Goal: Transaction & Acquisition: Purchase product/service

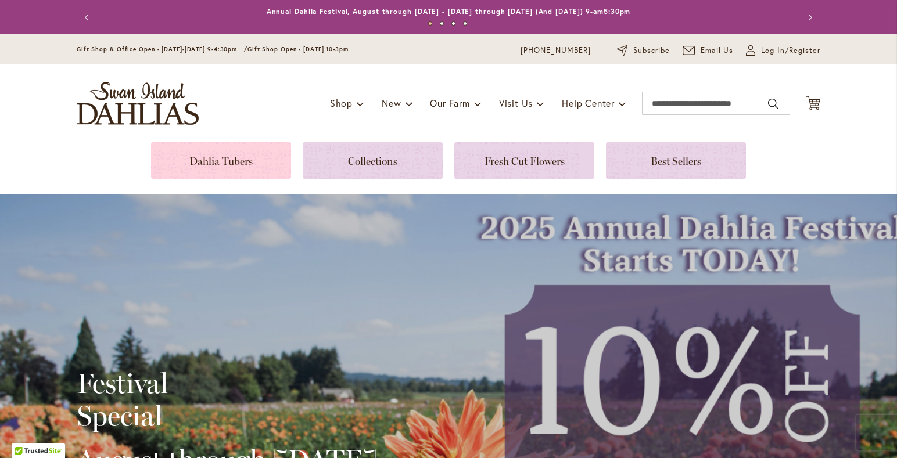
click at [243, 159] on link at bounding box center [221, 160] width 140 height 37
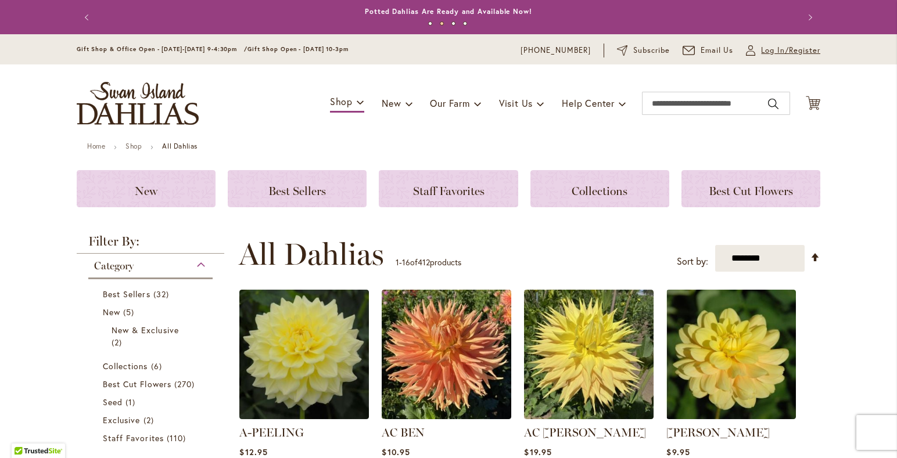
click at [760, 49] on link "My Account Log In/Register" at bounding box center [783, 51] width 74 height 12
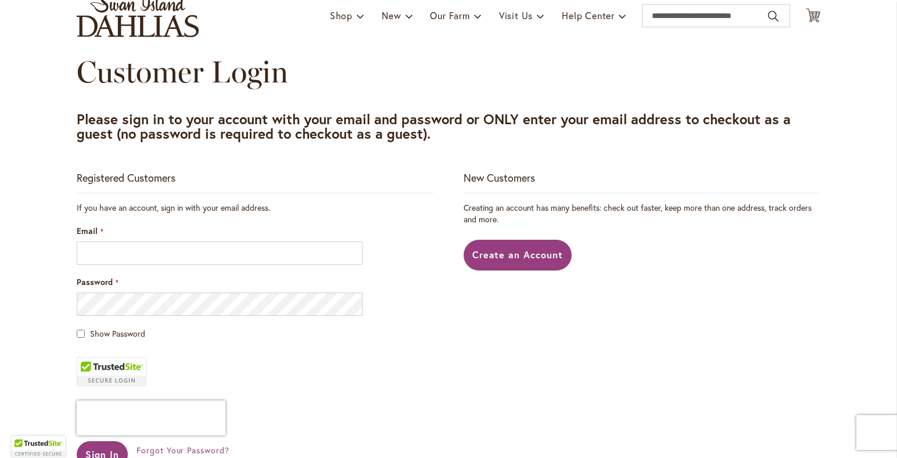
scroll to position [125, 0]
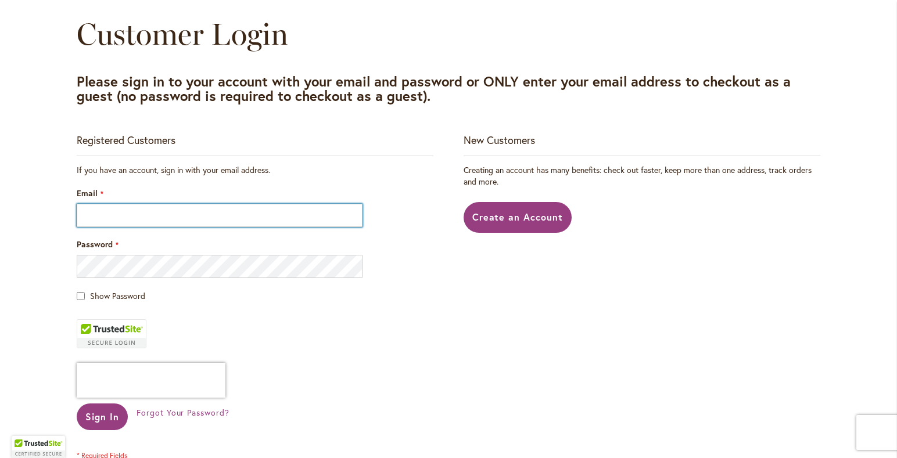
click at [120, 209] on input "Email" at bounding box center [220, 215] width 286 height 23
type input "**********"
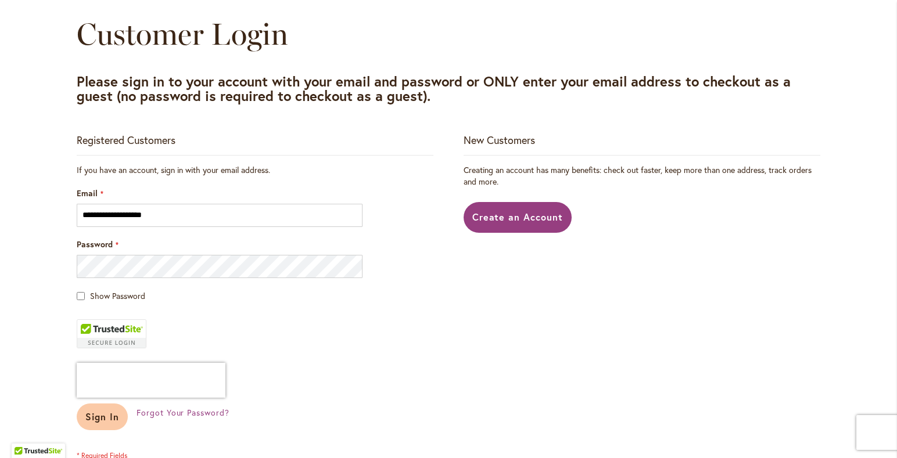
click at [121, 419] on button "Sign In" at bounding box center [102, 417] width 51 height 27
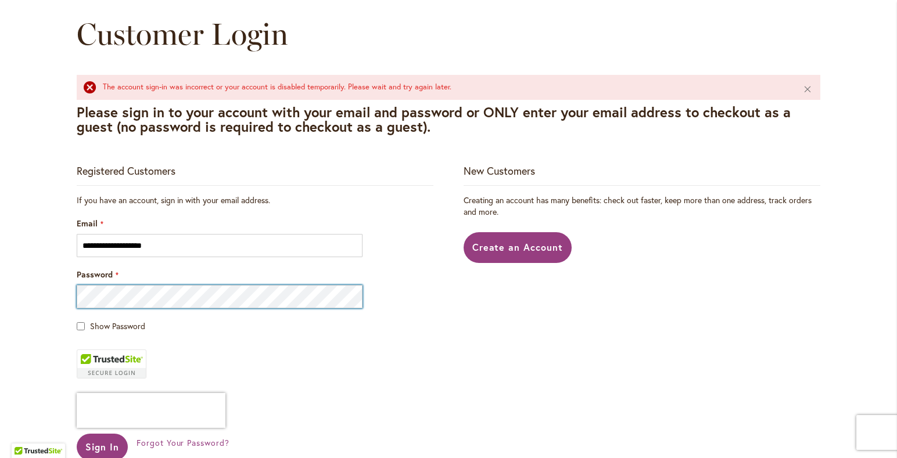
scroll to position [188, 0]
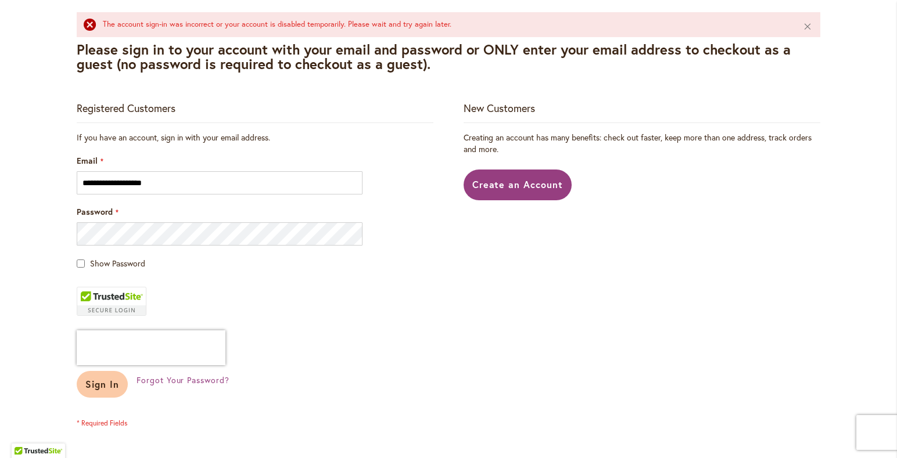
click at [100, 386] on span "Sign In" at bounding box center [102, 384] width 34 height 12
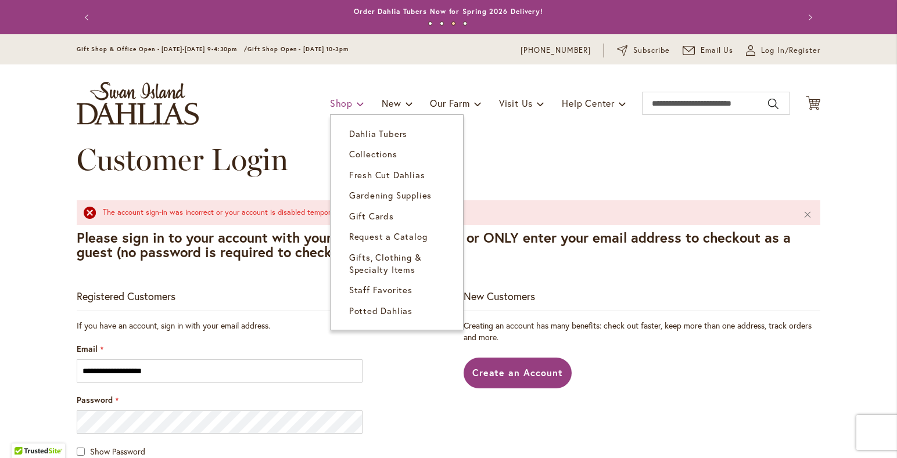
click at [333, 102] on span "Shop" at bounding box center [341, 103] width 23 height 12
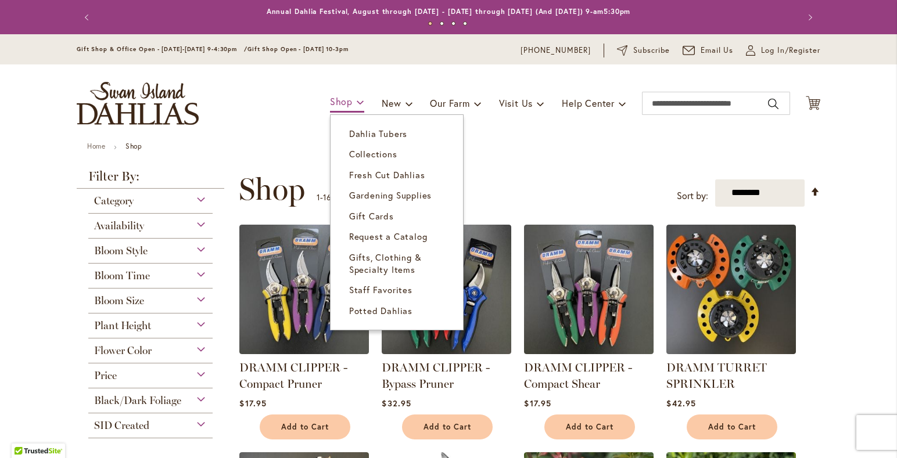
click at [358, 101] on span at bounding box center [361, 101] width 8 height 19
click at [362, 132] on span "Dahlia Tubers" at bounding box center [378, 134] width 58 height 12
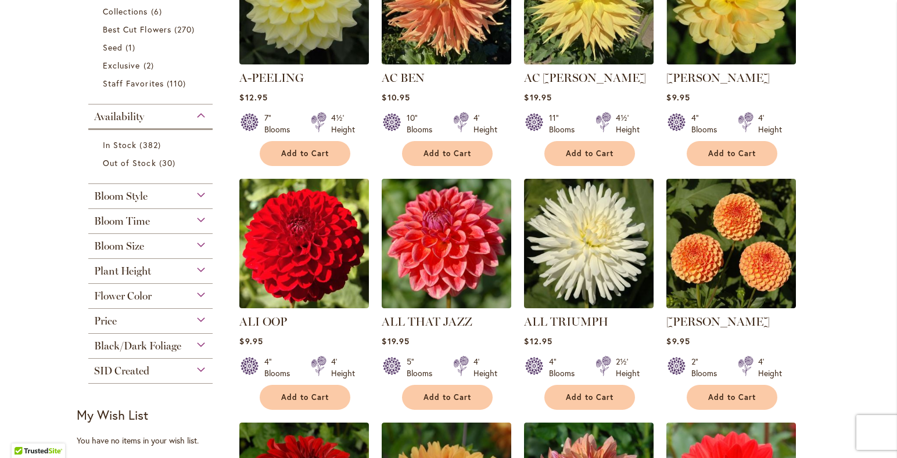
scroll to position [376, 0]
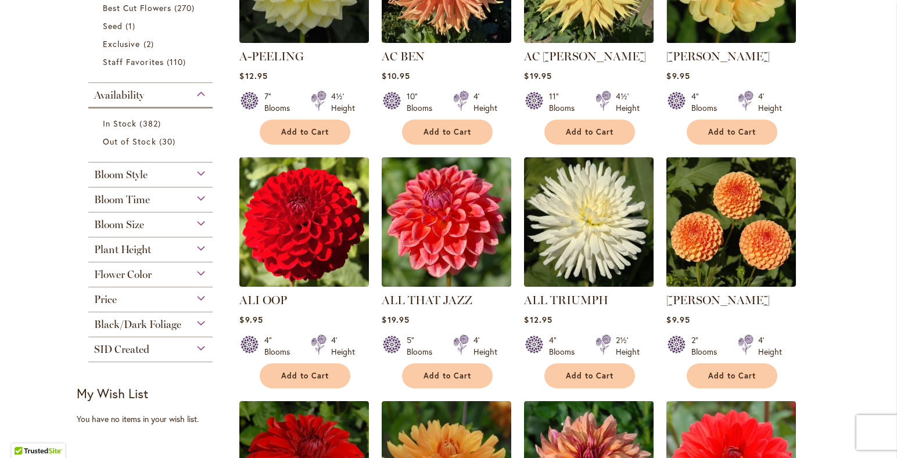
click at [199, 220] on div "Bloom Size" at bounding box center [150, 222] width 124 height 19
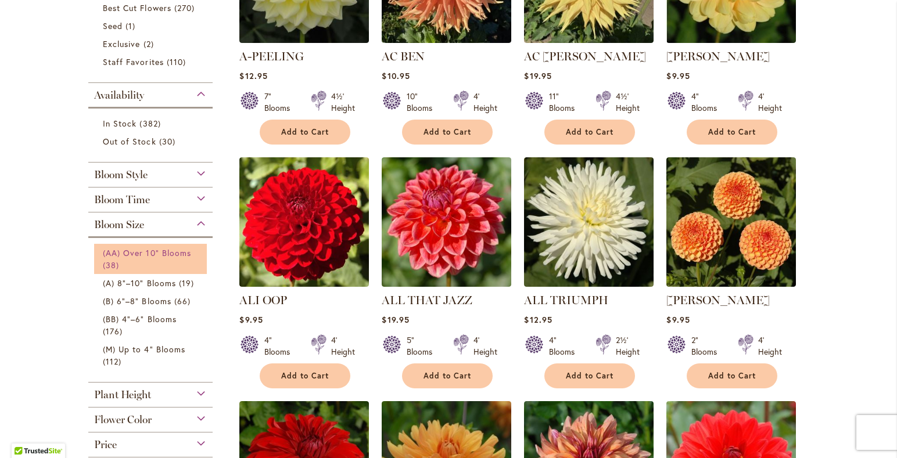
click at [139, 250] on span "(AA) Over 10" Blooms" at bounding box center [147, 252] width 88 height 11
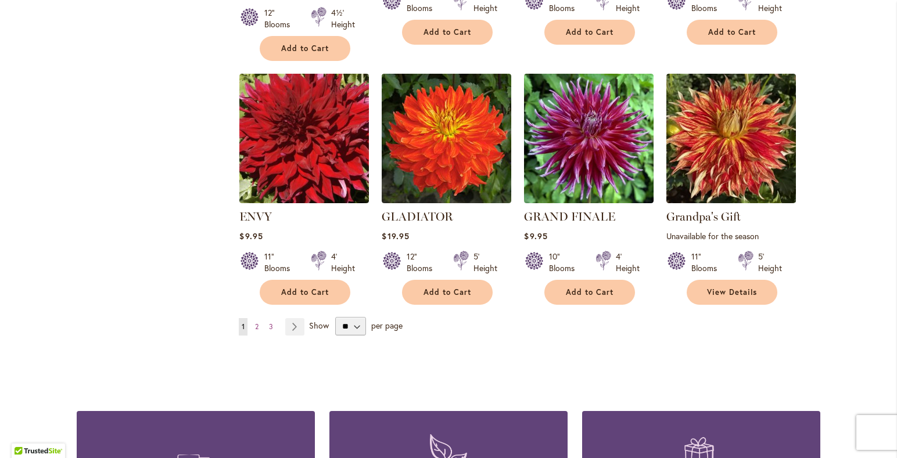
scroll to position [941, 0]
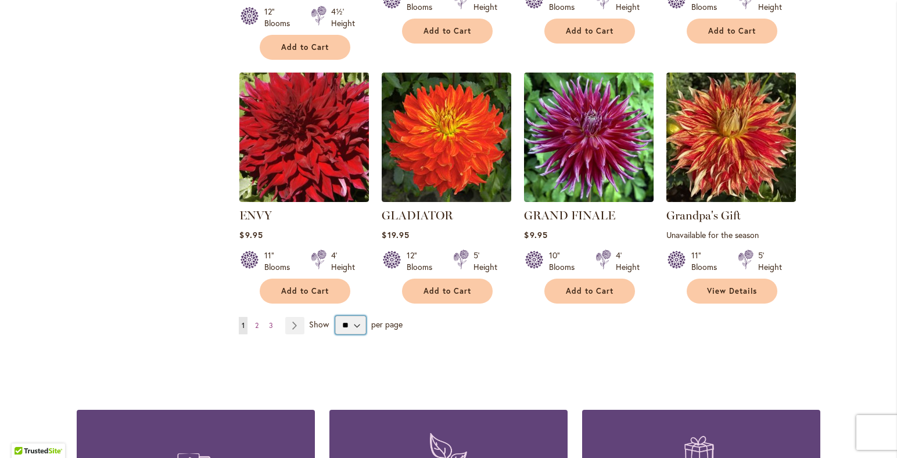
click at [335, 316] on select "** ** ** **" at bounding box center [350, 325] width 31 height 19
select select "**"
click option "**" at bounding box center [0, 0] width 0 height 0
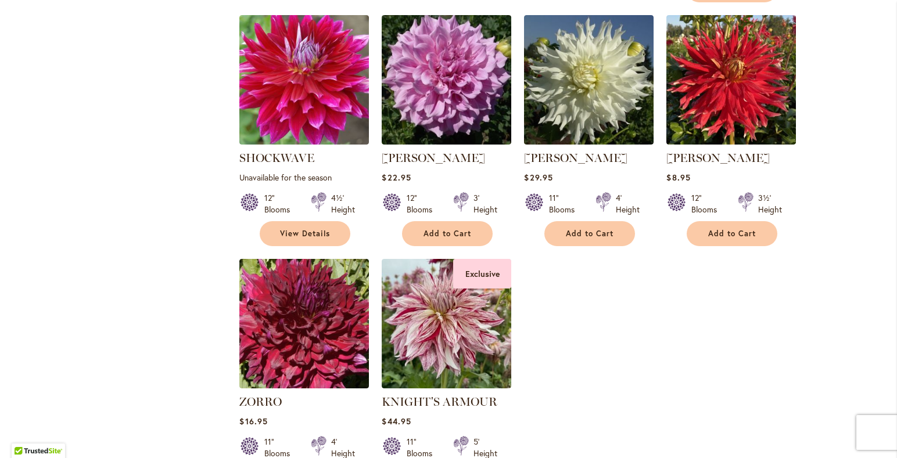
scroll to position [2123, 0]
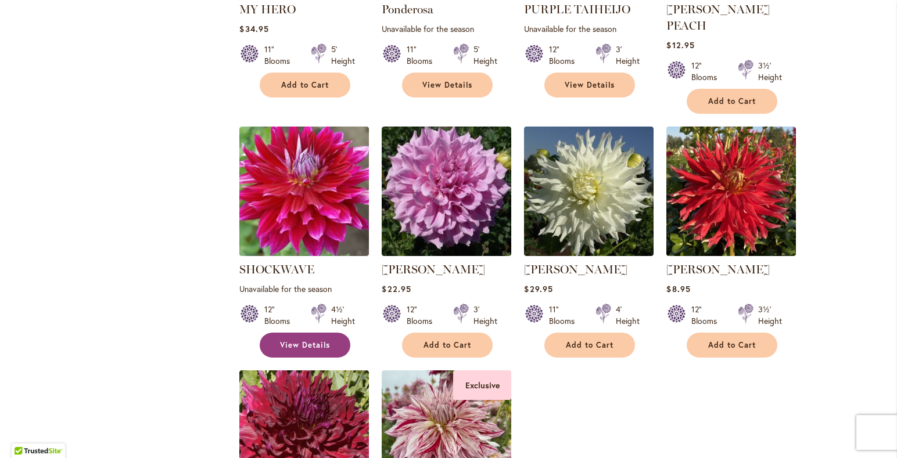
click at [310, 340] on span "View Details" at bounding box center [305, 345] width 50 height 10
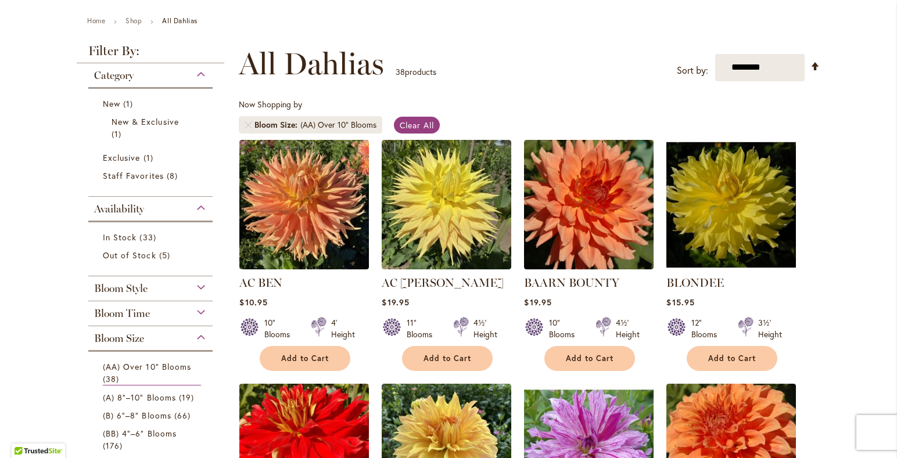
scroll to position [188, 0]
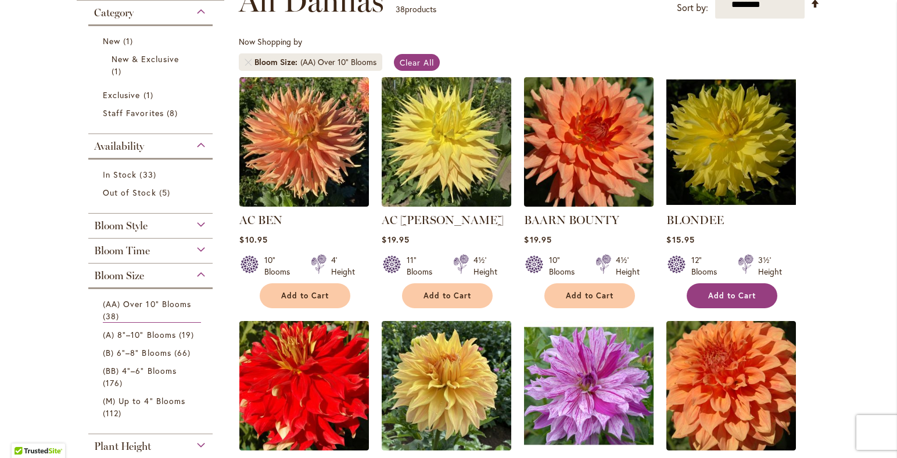
click at [728, 293] on span "Add to Cart" at bounding box center [732, 296] width 48 height 10
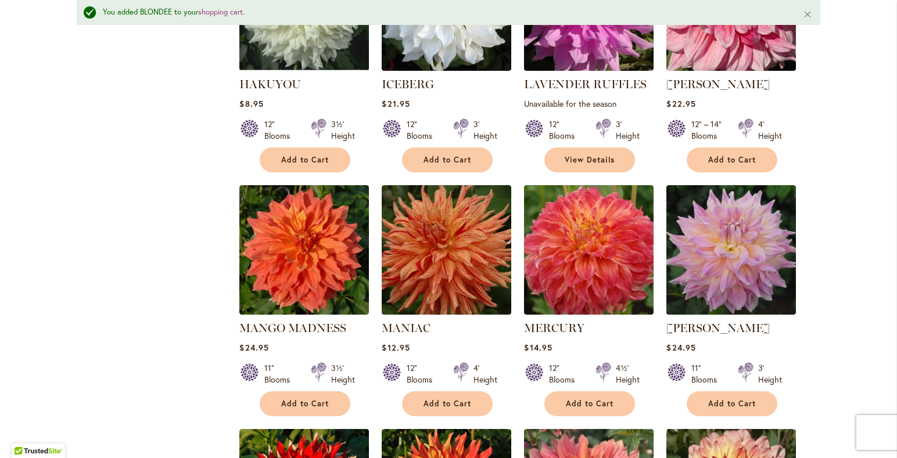
scroll to position [1348, 0]
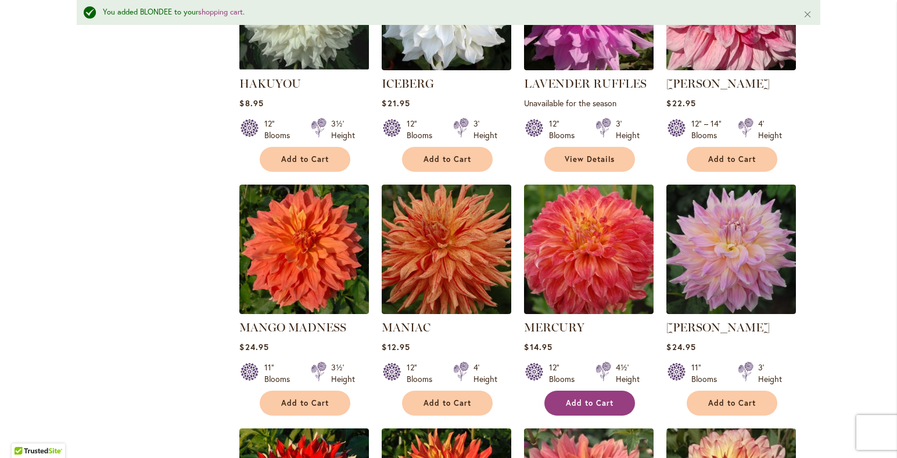
click at [585, 398] on span "Add to Cart" at bounding box center [590, 403] width 48 height 10
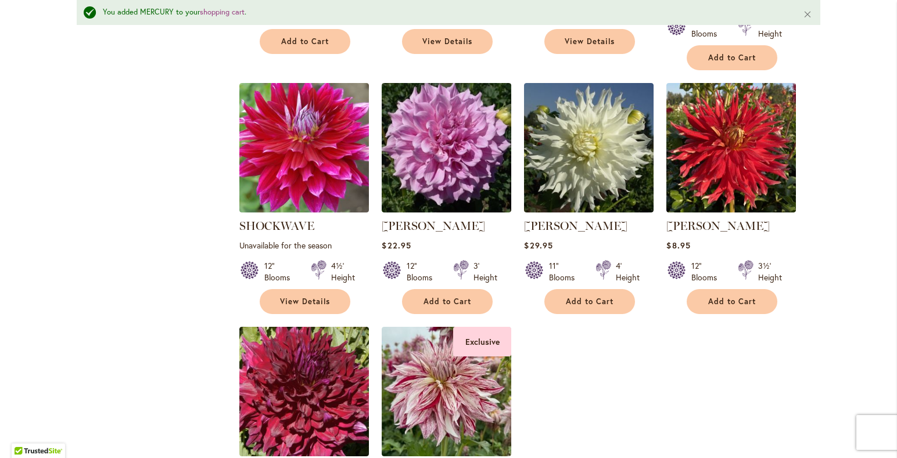
scroll to position [2100, 0]
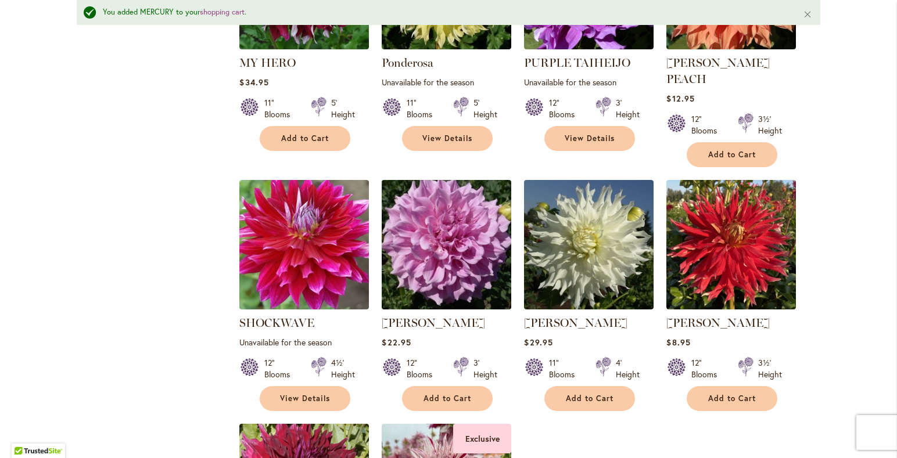
click at [454, 232] on img at bounding box center [447, 245] width 136 height 136
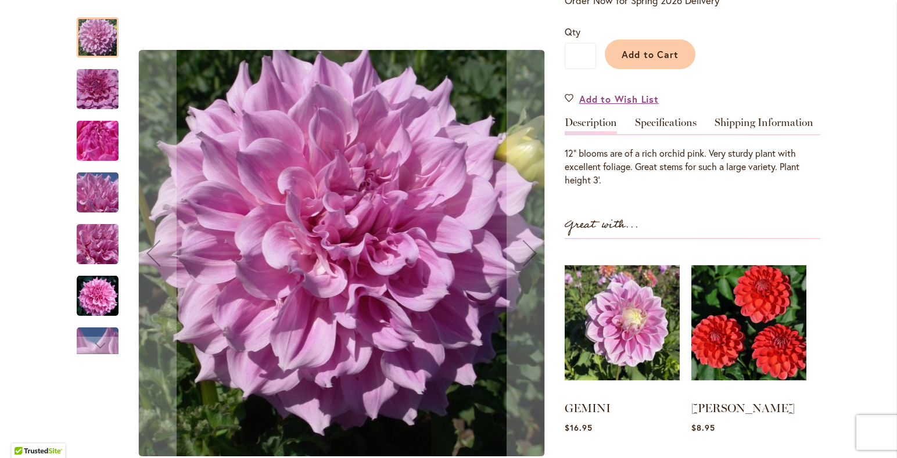
scroll to position [314, 0]
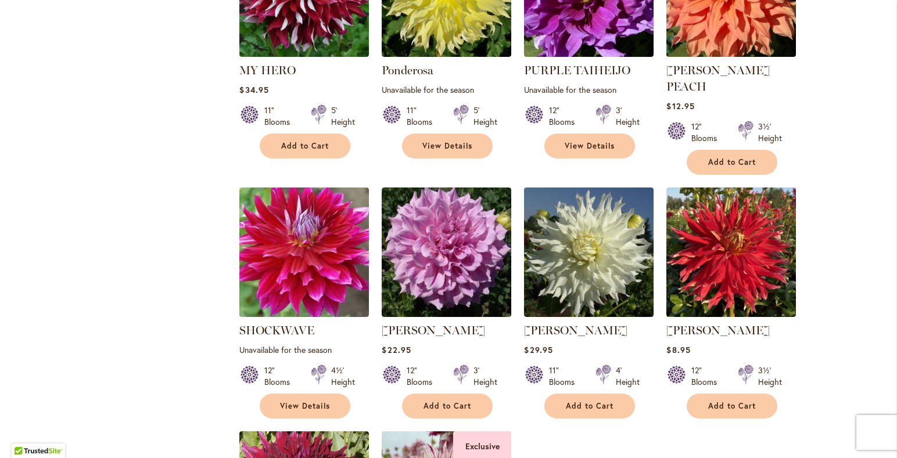
scroll to position [2070, 0]
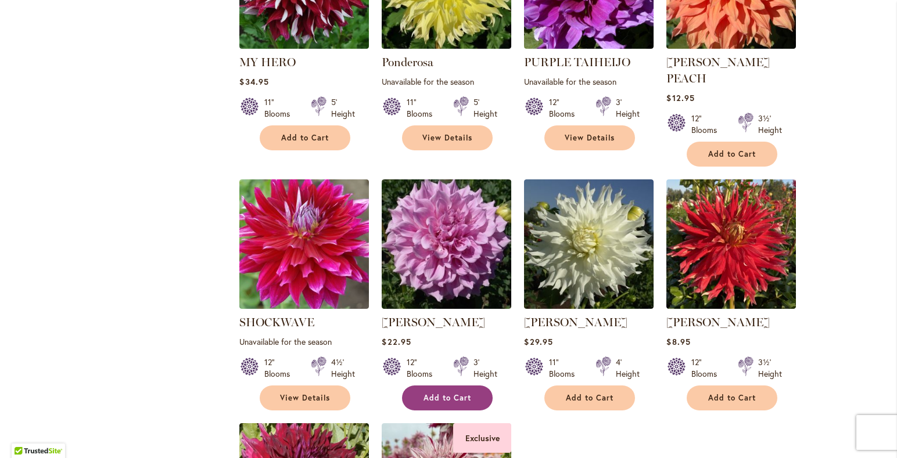
click at [445, 393] on span "Add to Cart" at bounding box center [447, 398] width 48 height 10
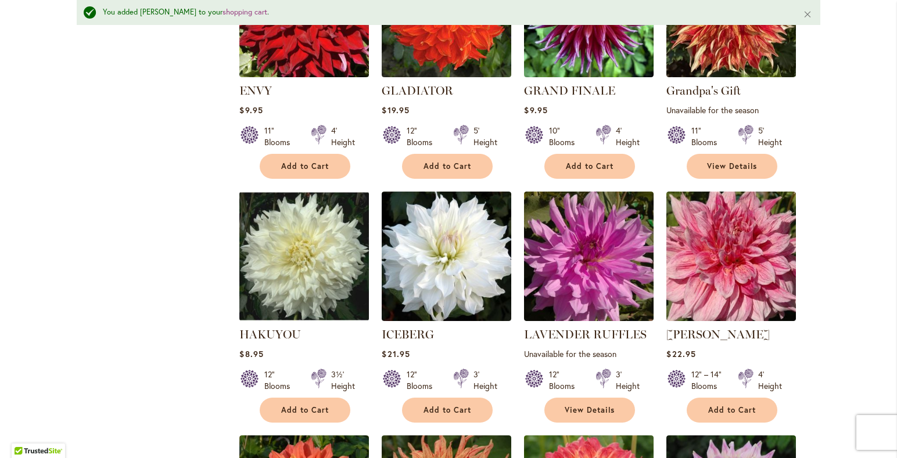
scroll to position [908, 0]
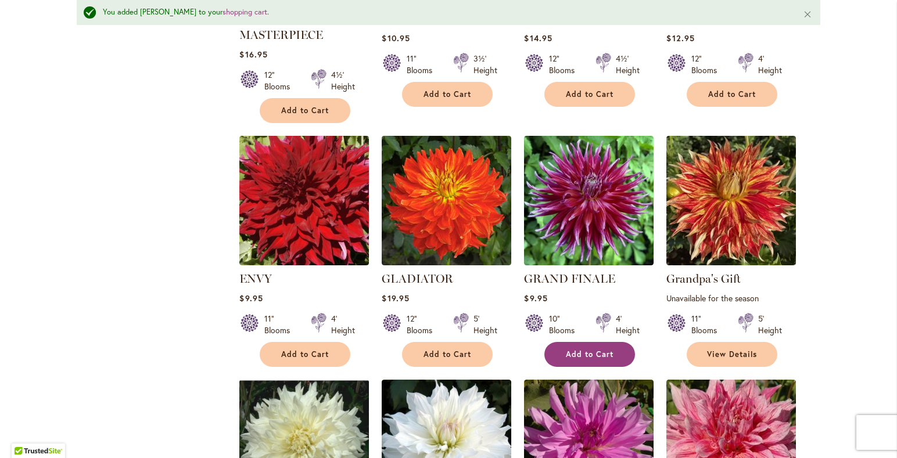
click at [587, 351] on span "Add to Cart" at bounding box center [590, 355] width 48 height 10
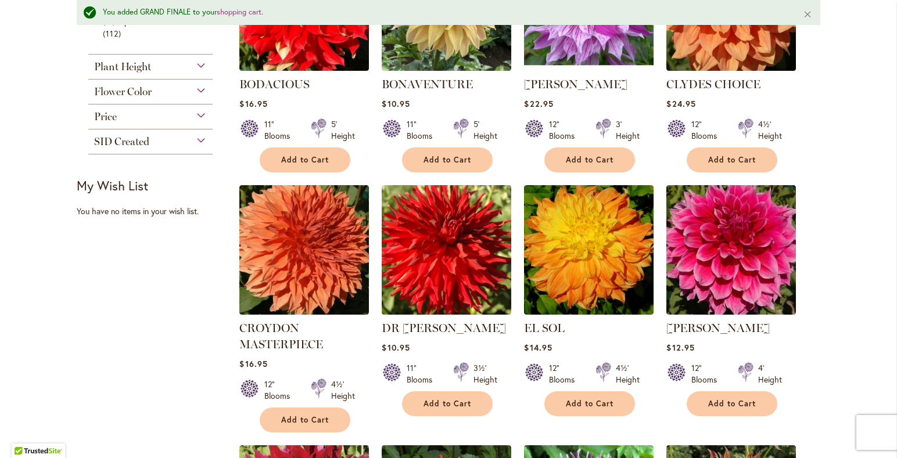
scroll to position [657, 0]
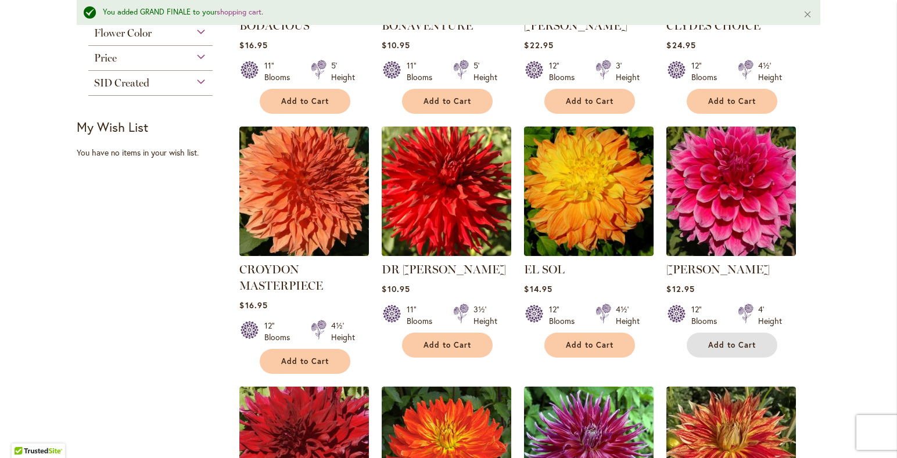
click at [736, 343] on span "Add to Cart" at bounding box center [732, 345] width 48 height 10
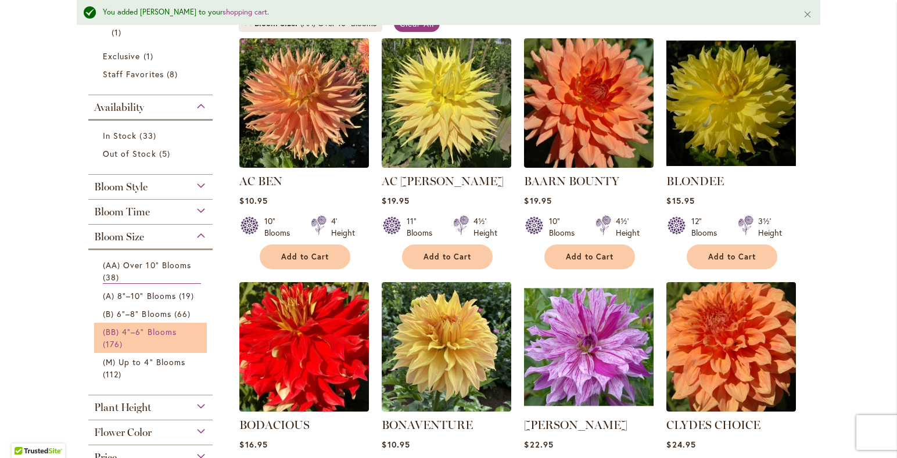
scroll to position [281, 0]
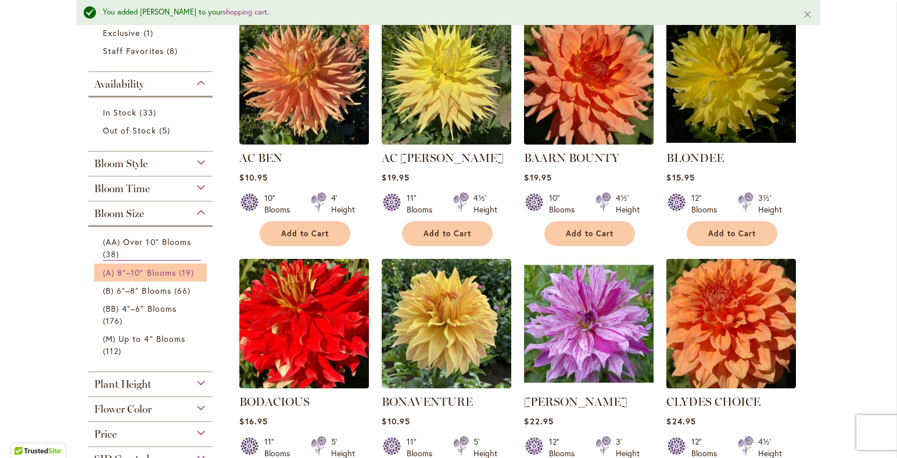
click at [152, 274] on span "(A) 8"–10" Blooms" at bounding box center [139, 272] width 73 height 11
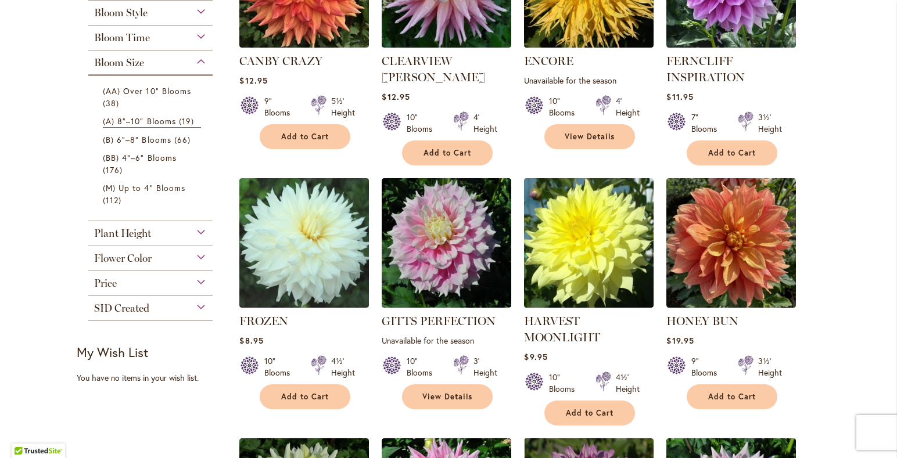
scroll to position [222, 0]
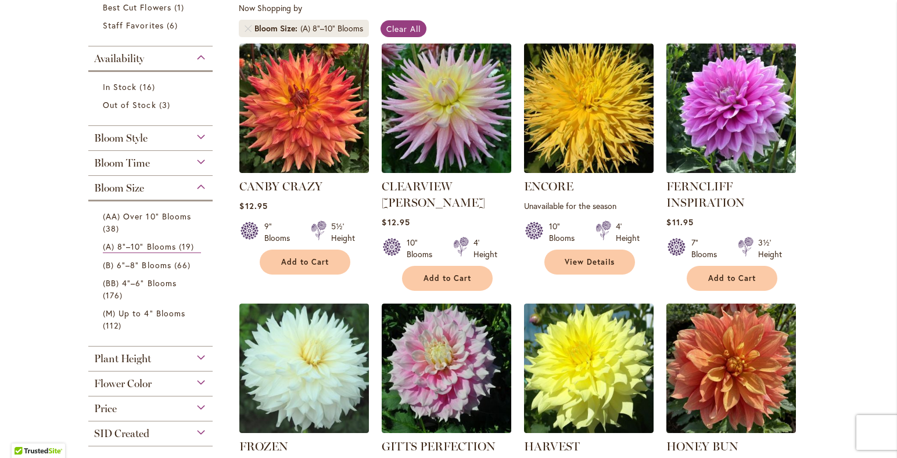
click at [736, 117] on img at bounding box center [731, 108] width 136 height 136
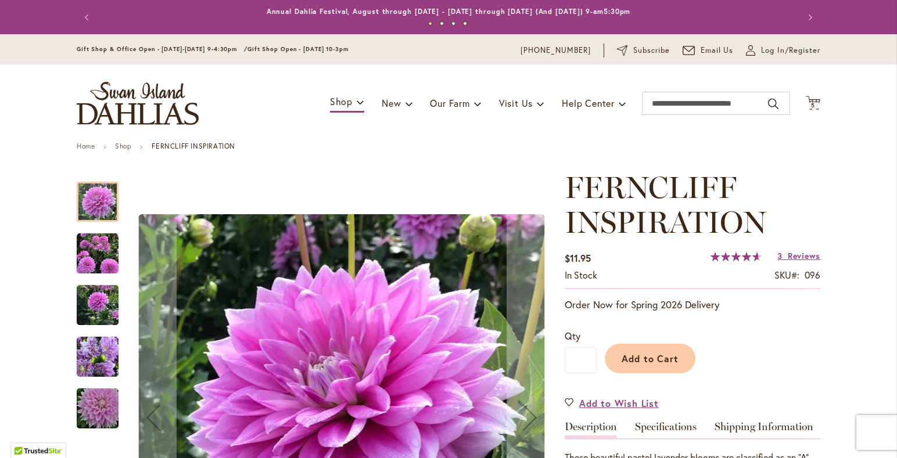
scroll to position [188, 0]
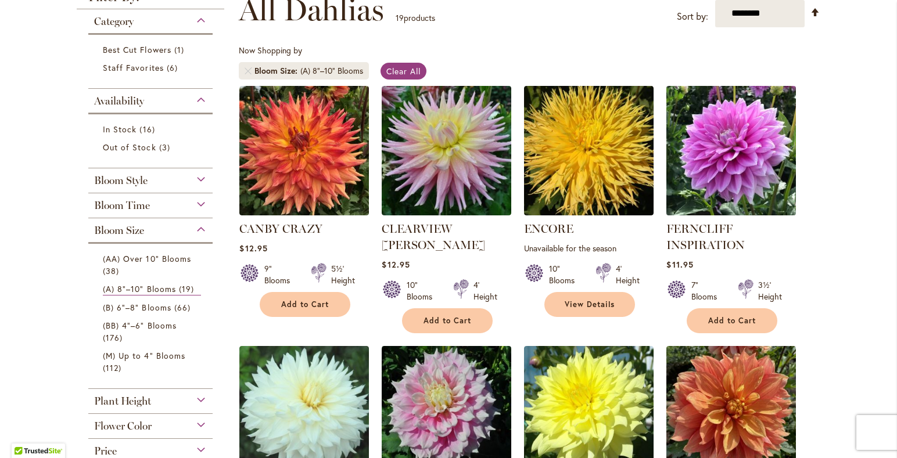
scroll to position [188, 0]
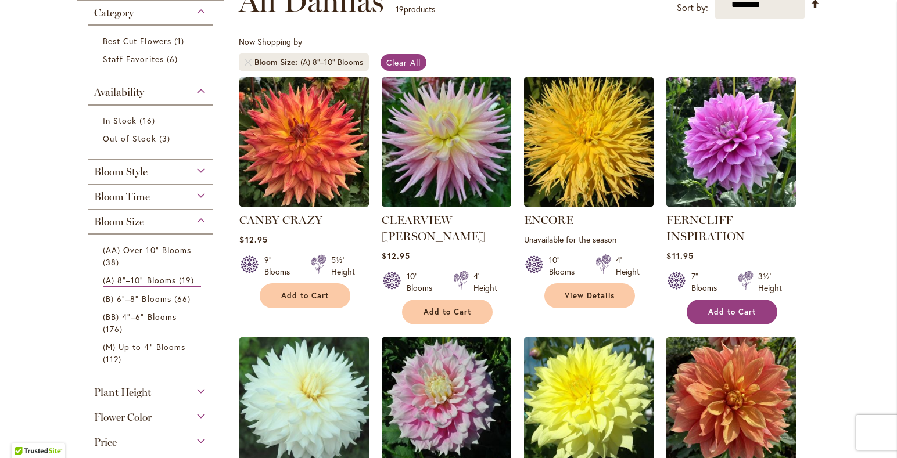
click at [719, 311] on span "Add to Cart" at bounding box center [732, 312] width 48 height 10
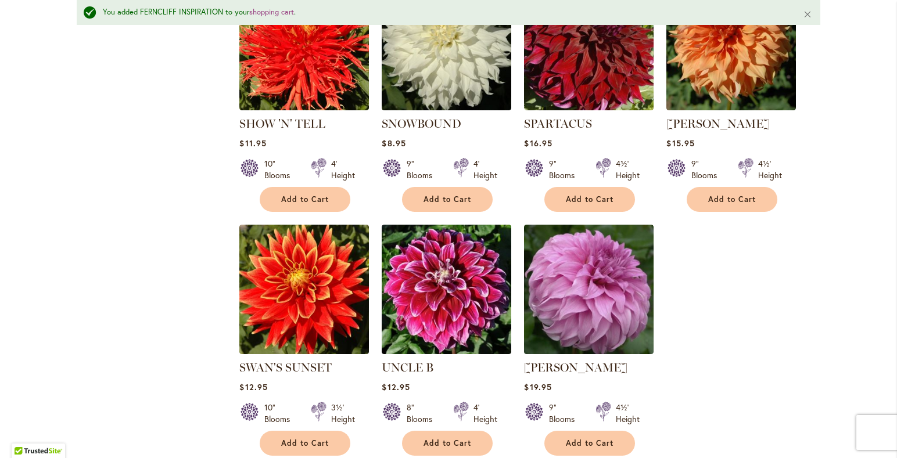
scroll to position [1097, 0]
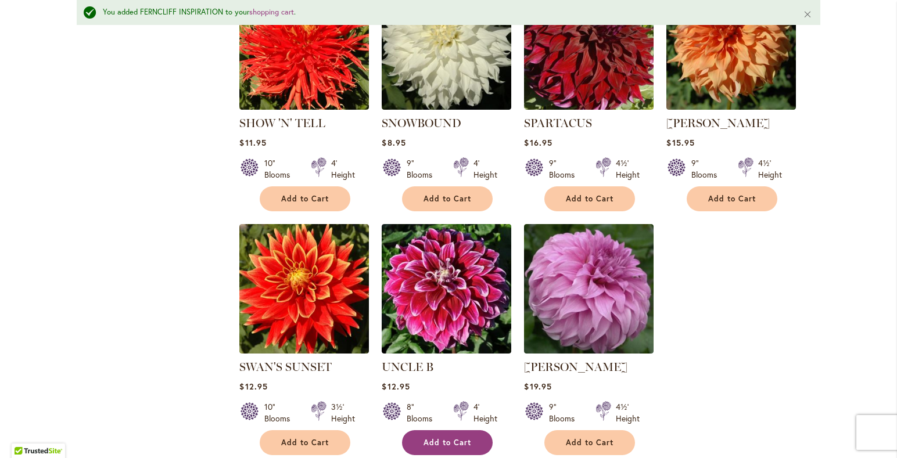
click at [432, 438] on span "Add to Cart" at bounding box center [447, 443] width 48 height 10
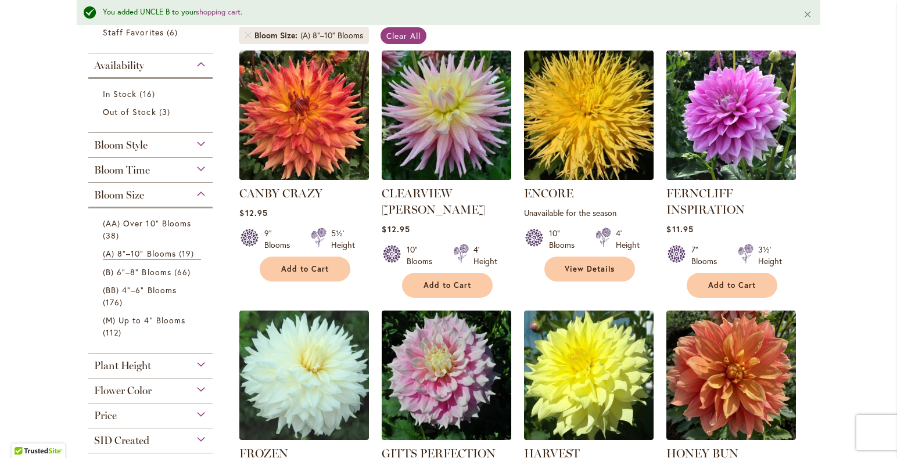
scroll to position [156, 0]
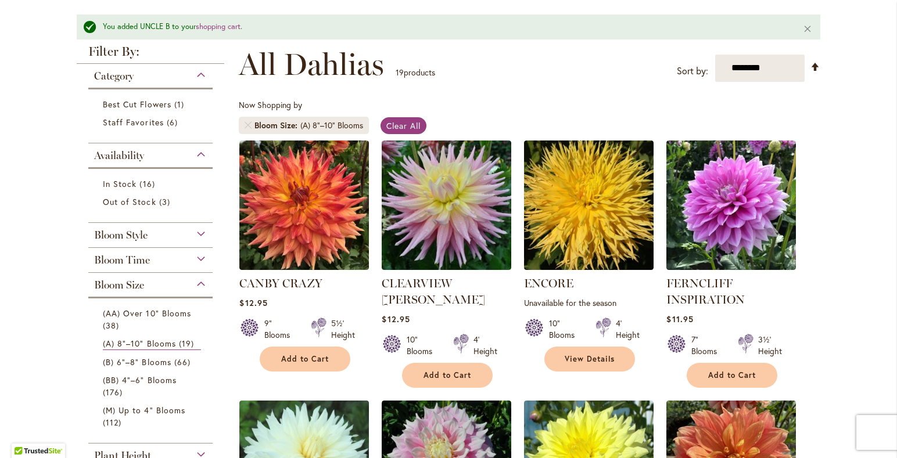
click at [200, 233] on div "Bloom Style" at bounding box center [150, 232] width 124 height 19
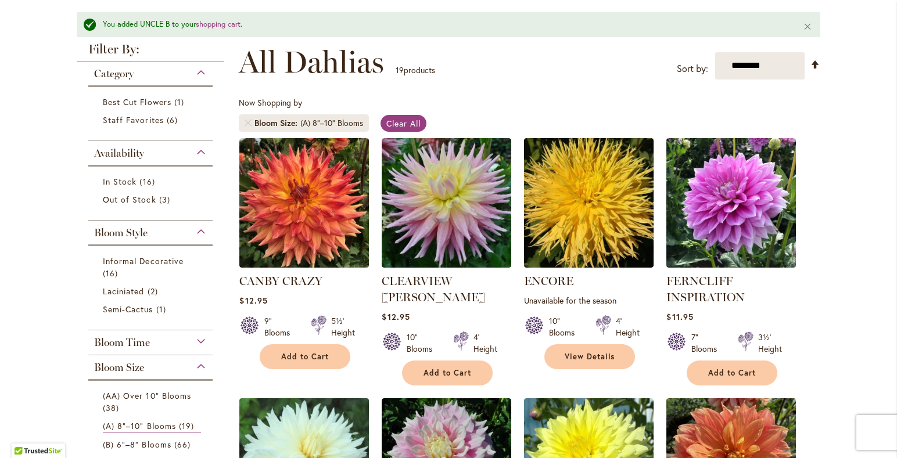
scroll to position [30, 0]
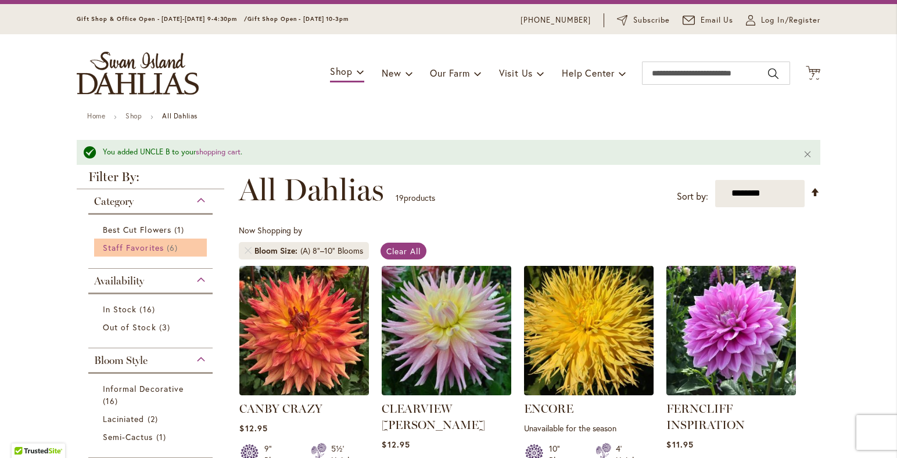
click at [142, 247] on span "Staff Favorites" at bounding box center [133, 247] width 61 height 11
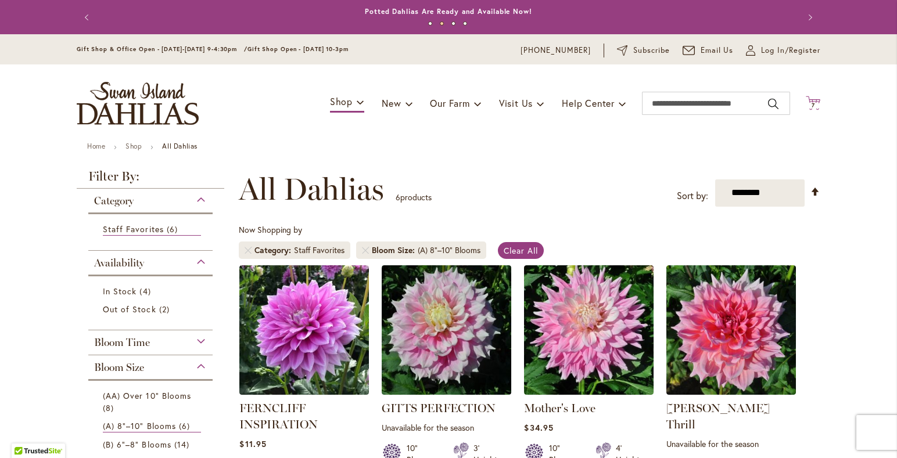
click at [815, 100] on icon "Cart .cls-1 { fill: #231f20; }" at bounding box center [813, 103] width 15 height 15
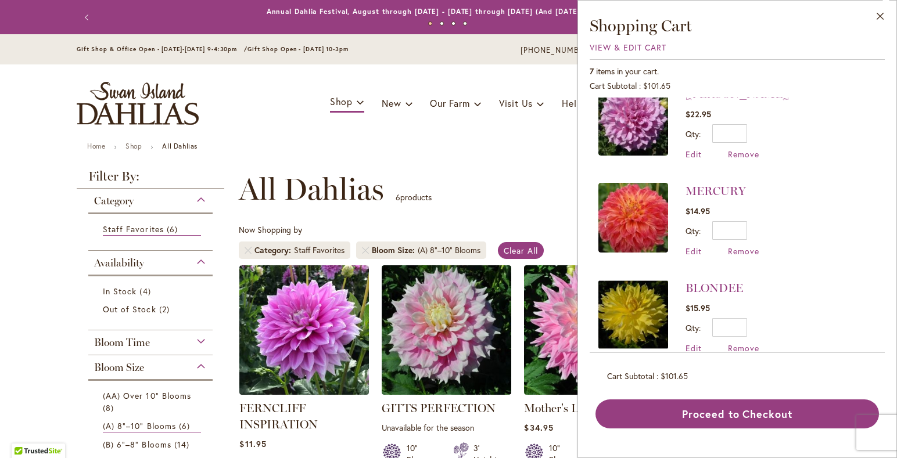
scroll to position [426, 0]
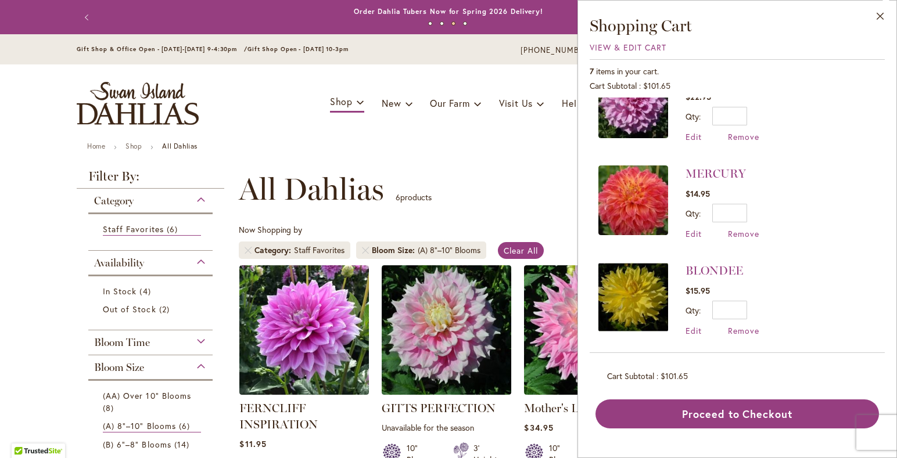
click at [477, 138] on div "Toggle Nav Shop Dahlia Tubers Collections Fresh Cut Dahlias Gardening Supplies …" at bounding box center [448, 103] width 767 height 78
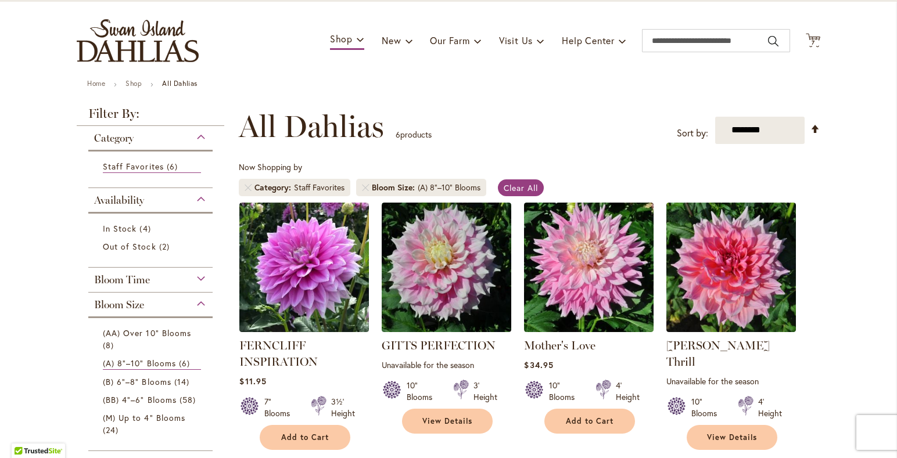
scroll to position [0, 0]
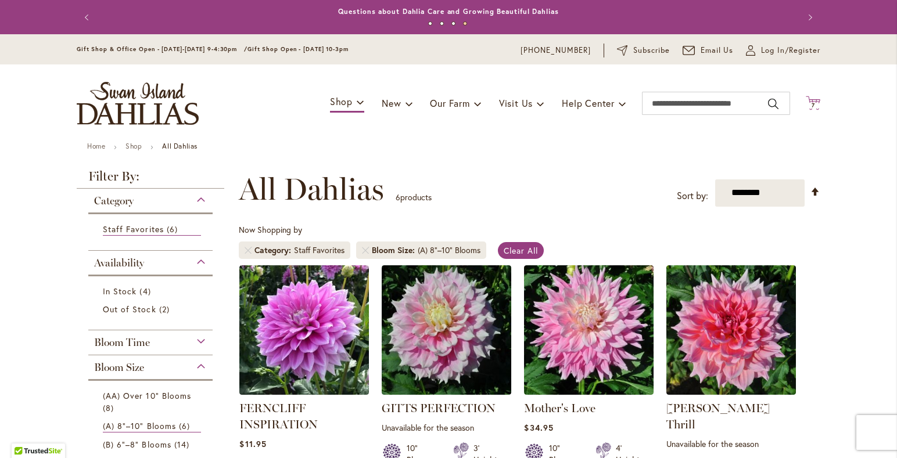
click at [814, 103] on span "7" at bounding box center [812, 106] width 3 height 8
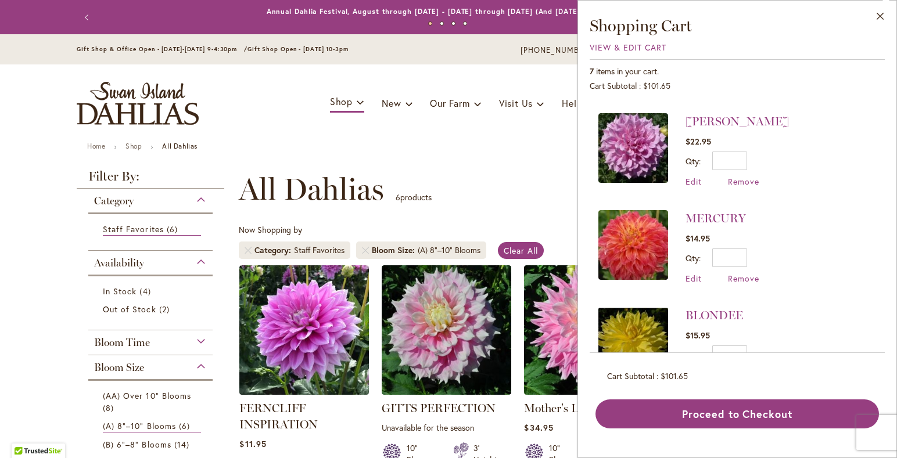
scroll to position [426, 0]
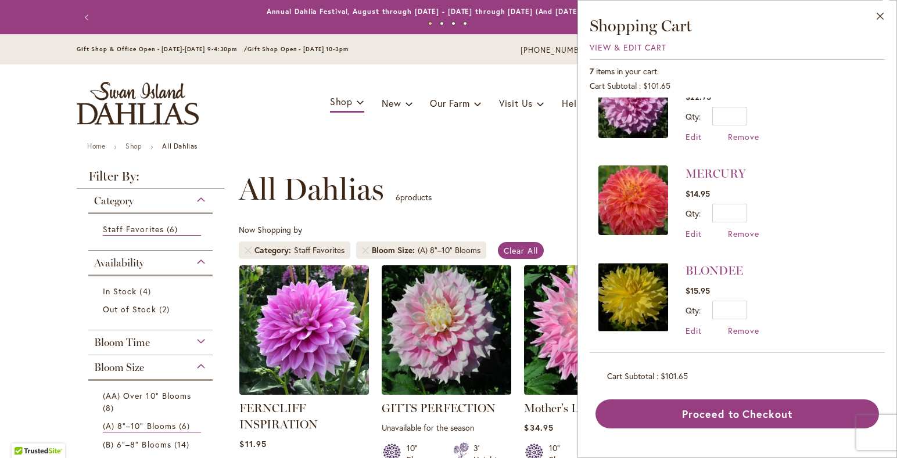
click at [533, 185] on div "**********" at bounding box center [529, 189] width 581 height 35
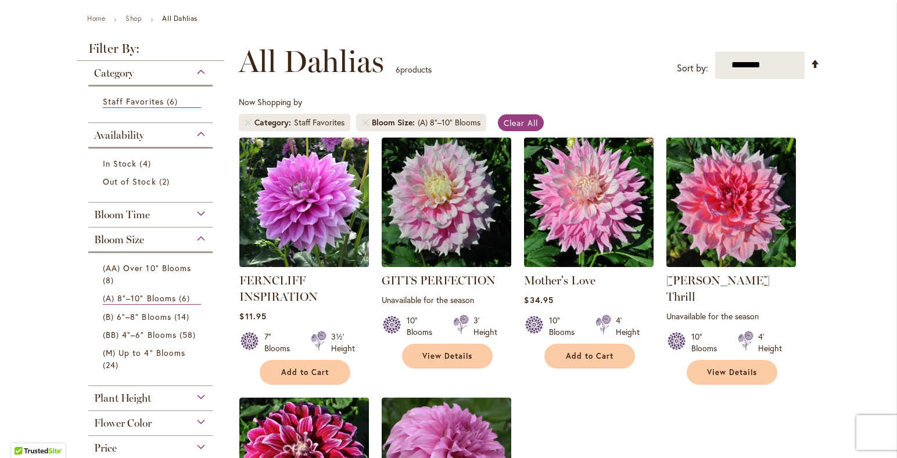
scroll to position [125, 0]
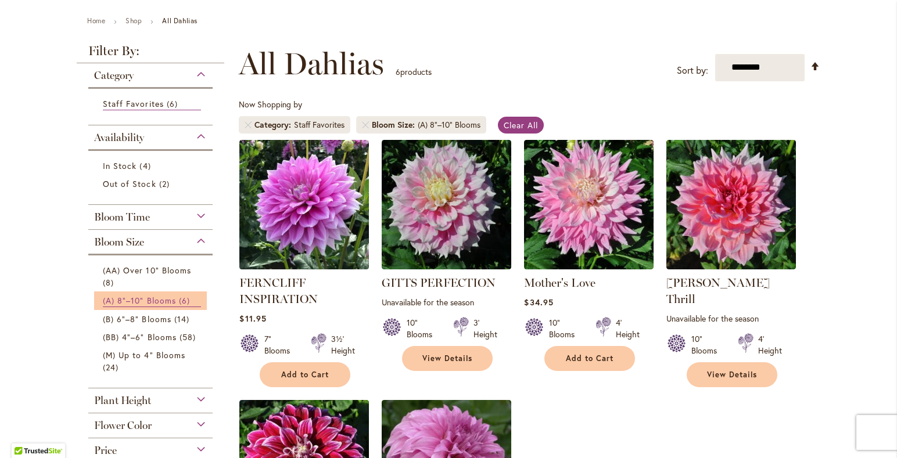
click at [145, 299] on span "(A) 8"–10" Blooms" at bounding box center [139, 300] width 73 height 11
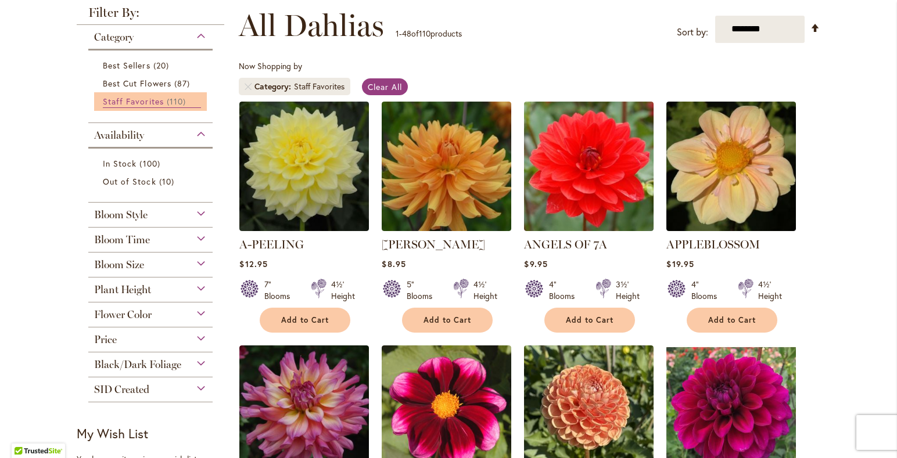
scroll to position [188, 0]
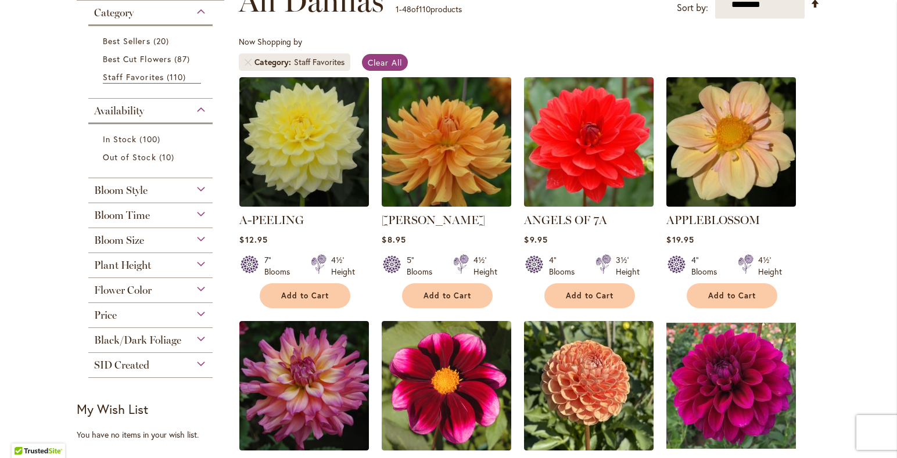
click at [201, 241] on div "Bloom Size" at bounding box center [150, 237] width 124 height 19
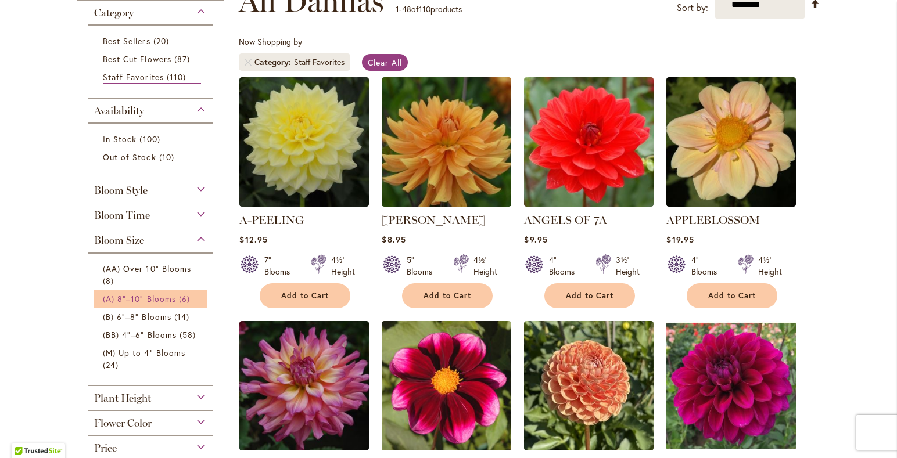
click at [151, 294] on span "(A) 8"–10" Blooms" at bounding box center [139, 298] width 73 height 11
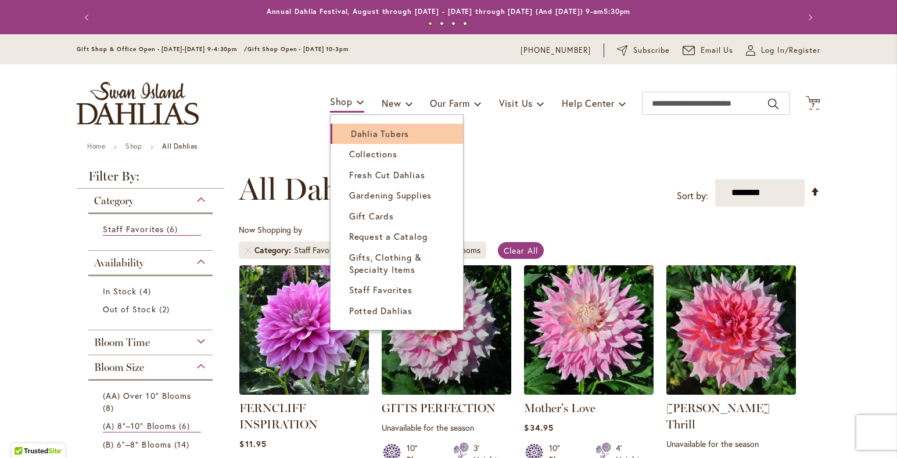
click at [386, 132] on span "Dahlia Tubers" at bounding box center [380, 134] width 58 height 12
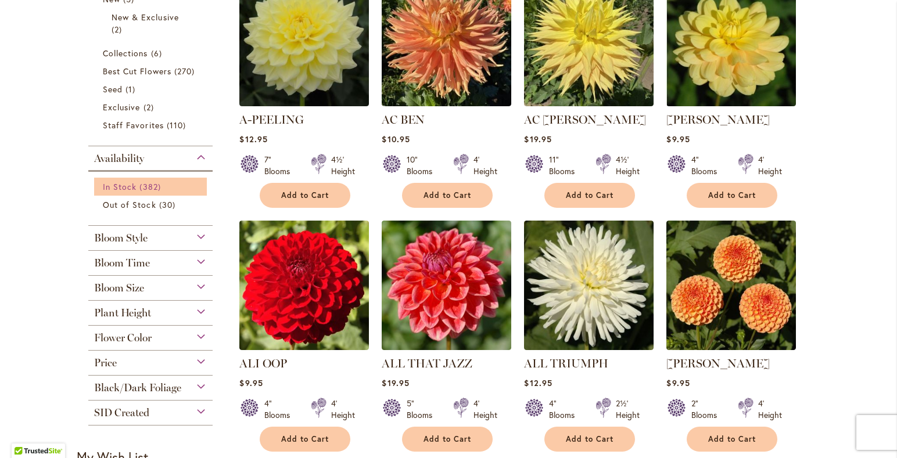
scroll to position [314, 0]
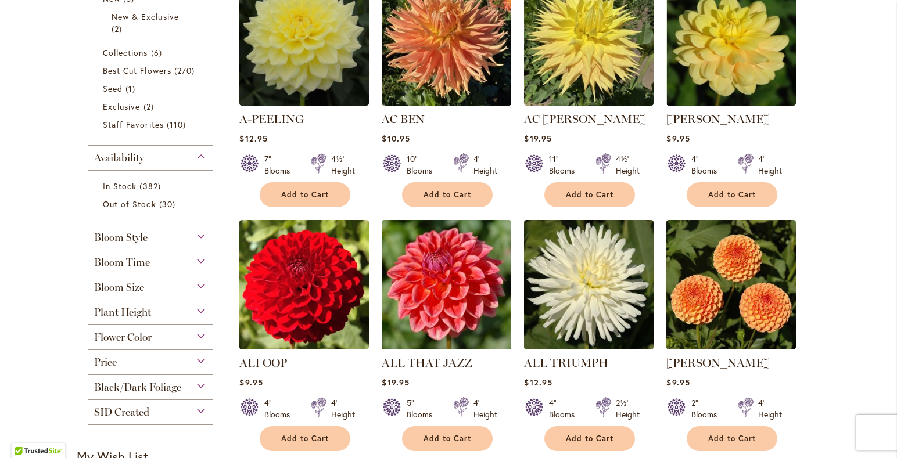
click at [199, 288] on div "Bloom Size" at bounding box center [150, 284] width 124 height 19
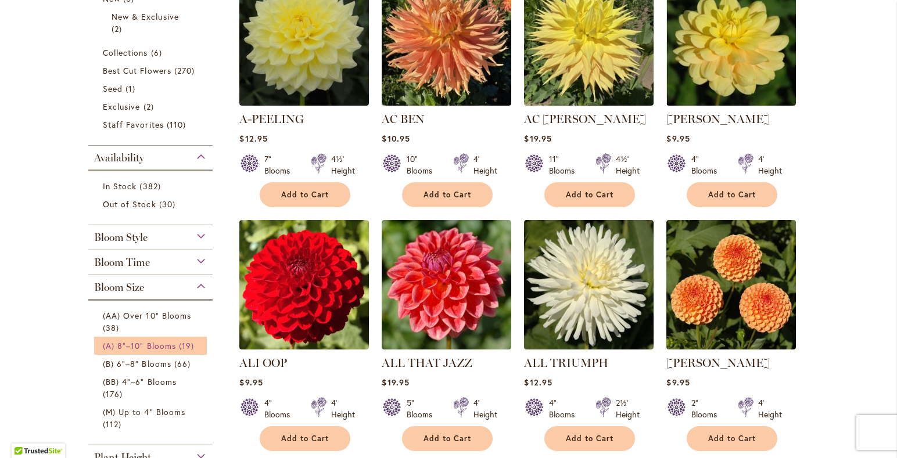
click at [164, 345] on span "(A) 8"–10" Blooms" at bounding box center [139, 345] width 73 height 11
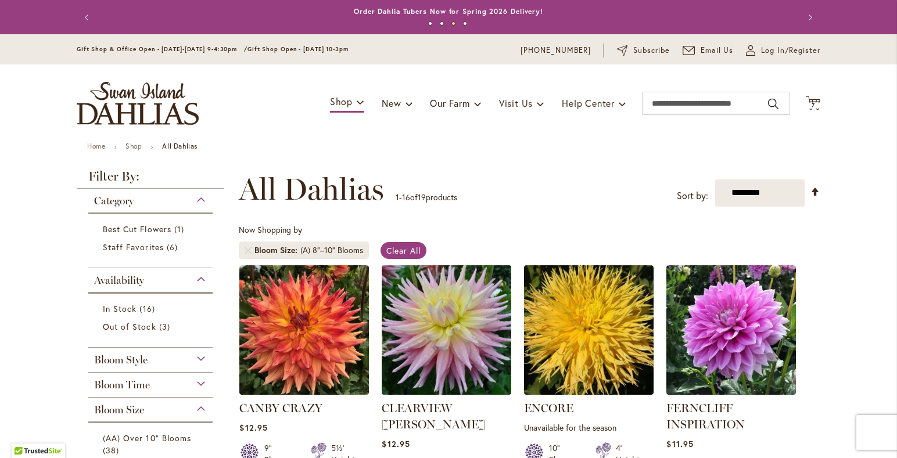
scroll to position [188, 0]
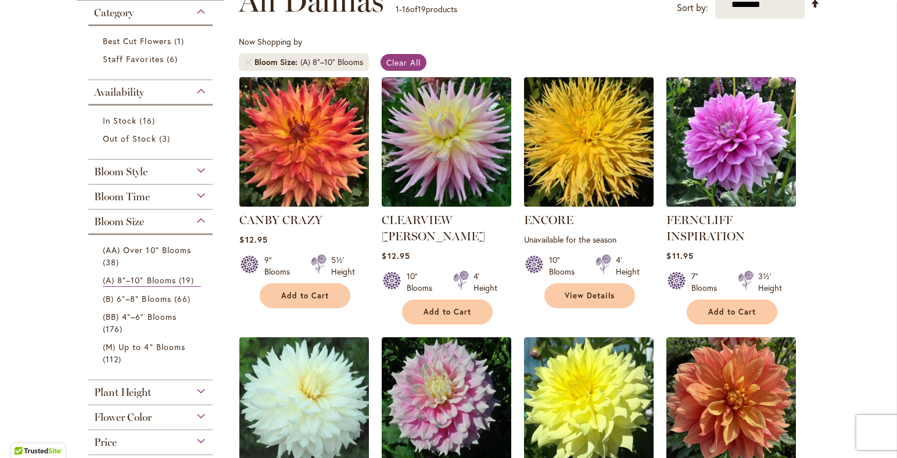
click at [311, 130] on img at bounding box center [304, 142] width 136 height 136
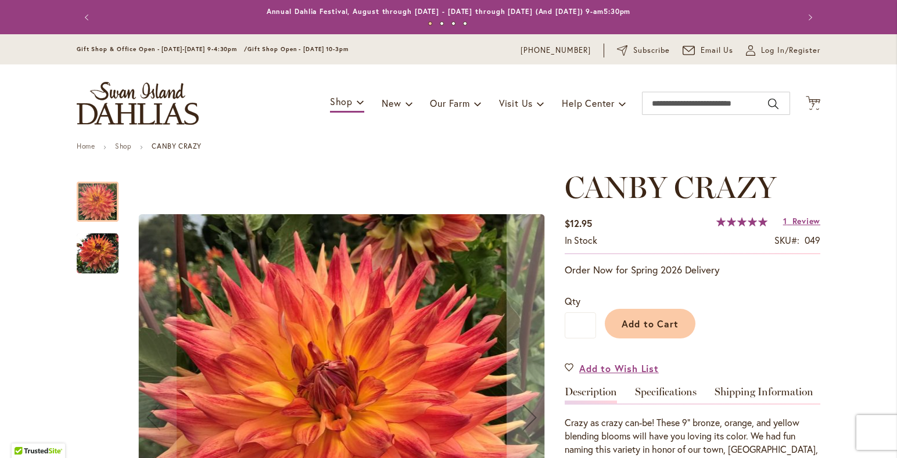
scroll to position [188, 0]
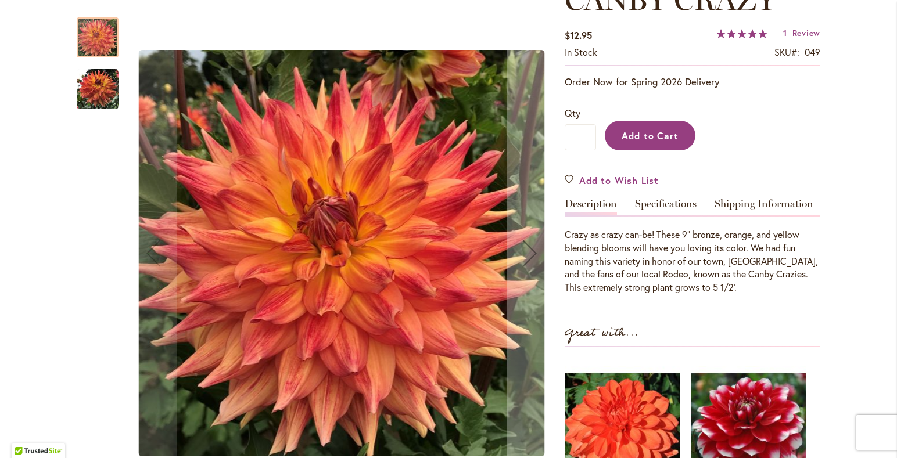
click at [657, 133] on span "Add to Cart" at bounding box center [650, 136] width 58 height 12
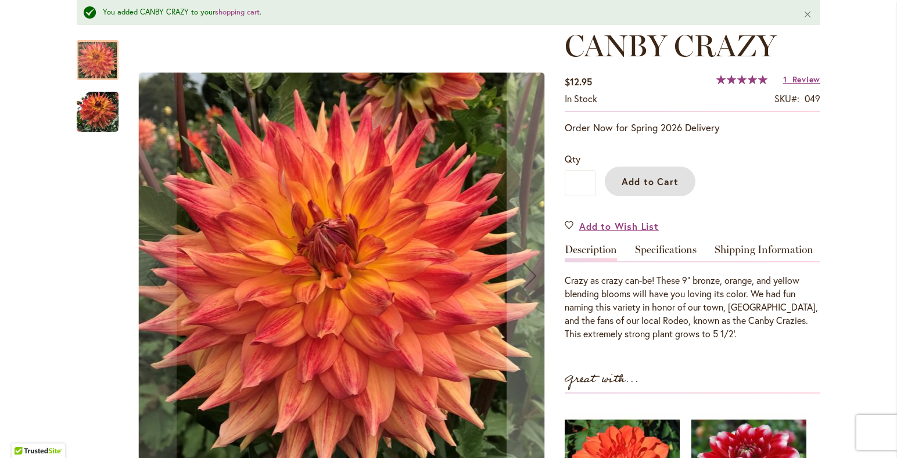
scroll to position [0, 0]
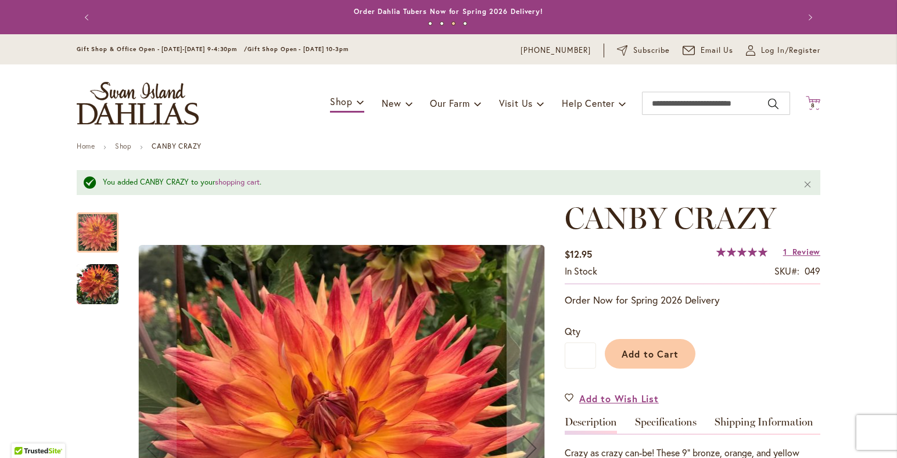
click at [815, 100] on icon "Cart .cls-1 { fill: #231f20; }" at bounding box center [813, 103] width 15 height 15
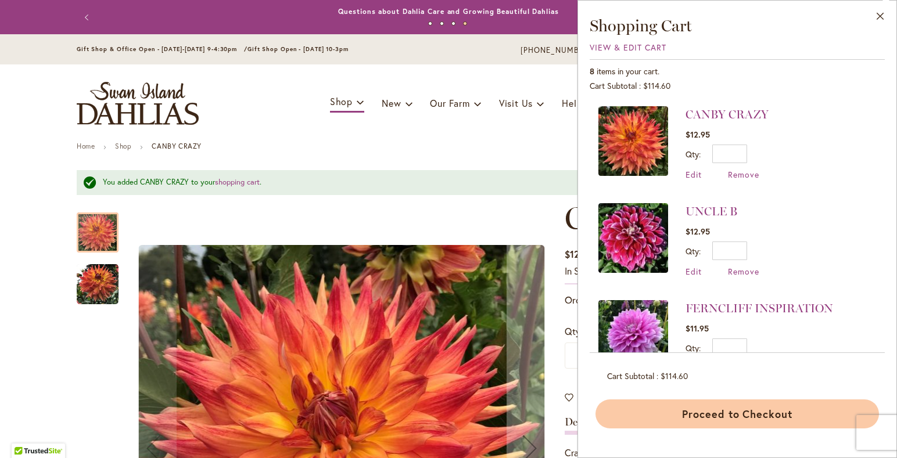
click at [757, 414] on button "Proceed to Checkout" at bounding box center [736, 414] width 283 height 29
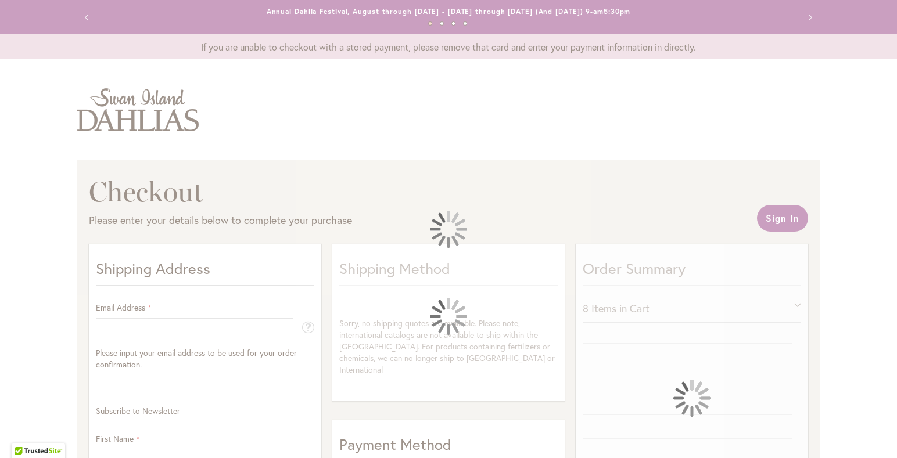
select select "**"
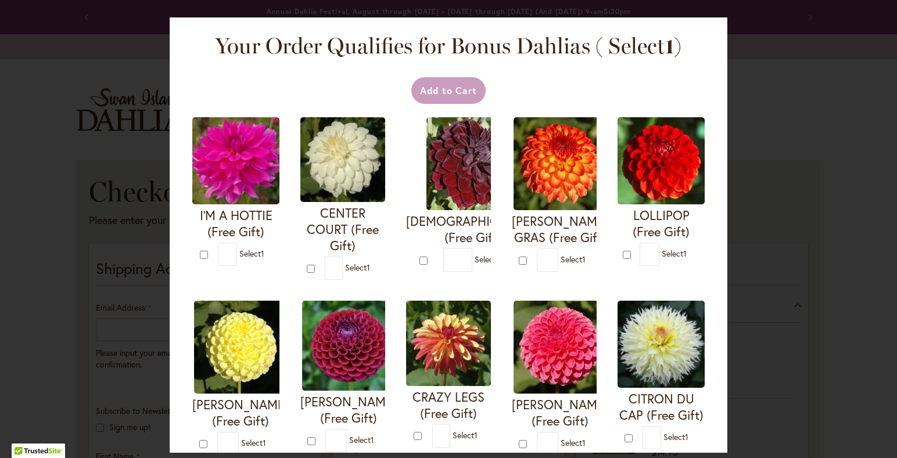
click at [553, 163] on img at bounding box center [559, 163] width 93 height 93
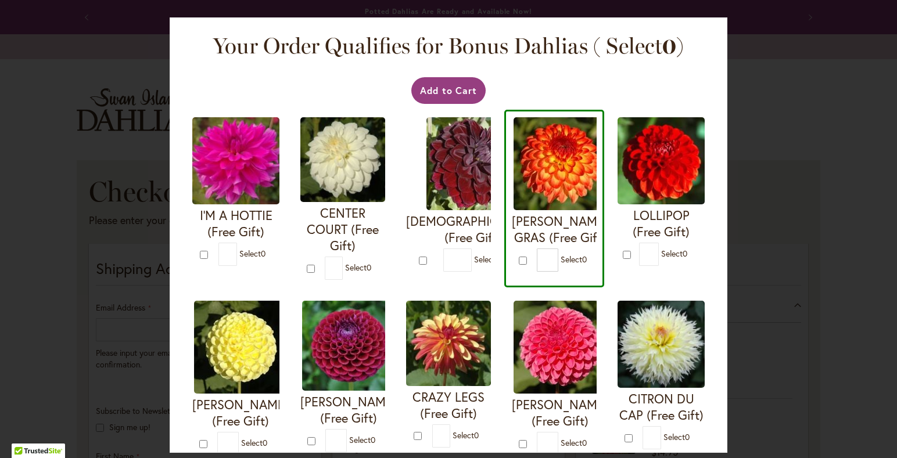
click at [553, 163] on img at bounding box center [559, 163] width 93 height 93
type input "*"
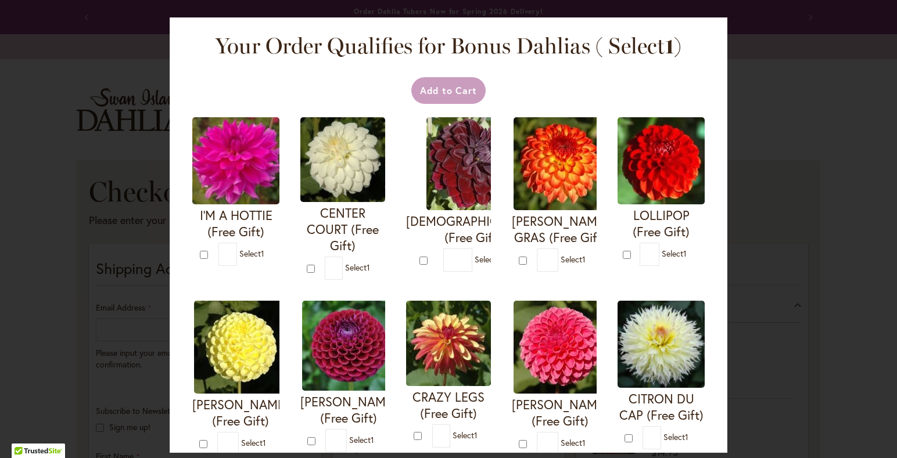
click at [247, 166] on img at bounding box center [235, 160] width 87 height 87
type input "*"
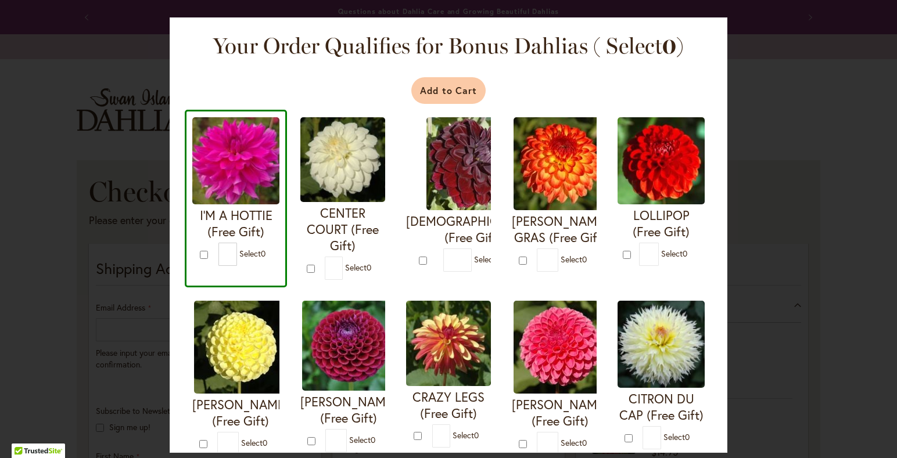
click at [466, 90] on button "Add to Cart" at bounding box center [448, 90] width 75 height 27
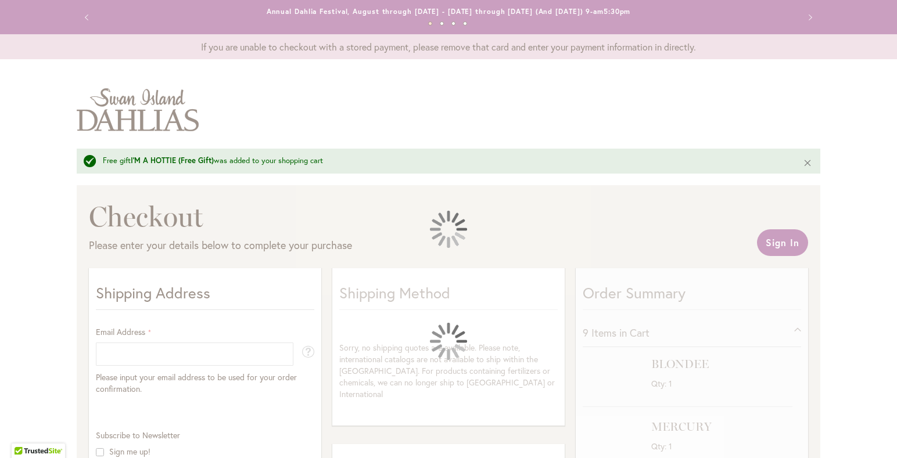
select select "**"
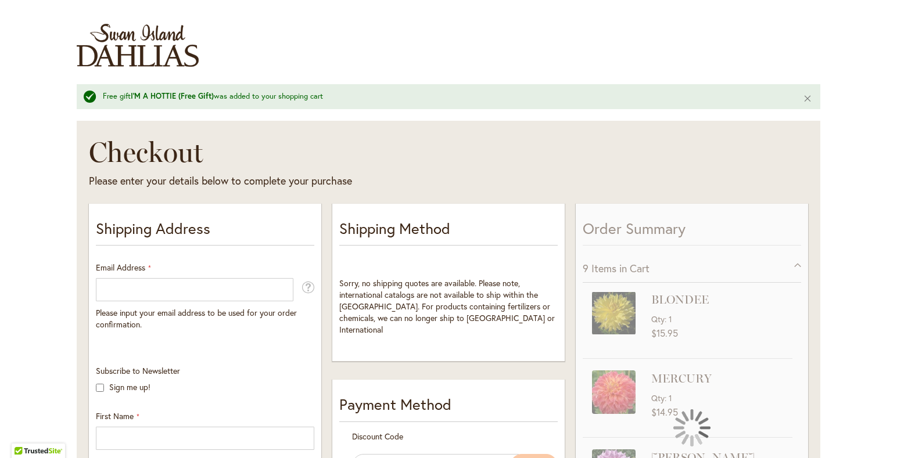
scroll to position [125, 0]
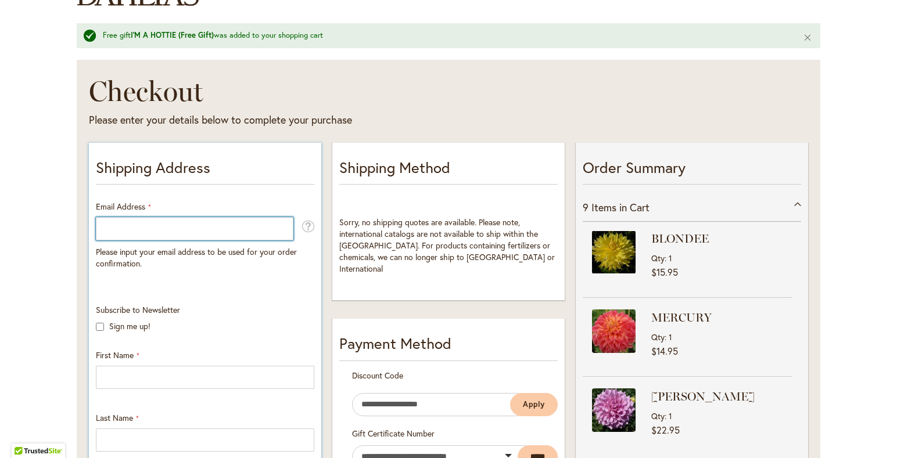
click at [115, 239] on input "Email Address" at bounding box center [194, 228] width 197 height 23
type input "**********"
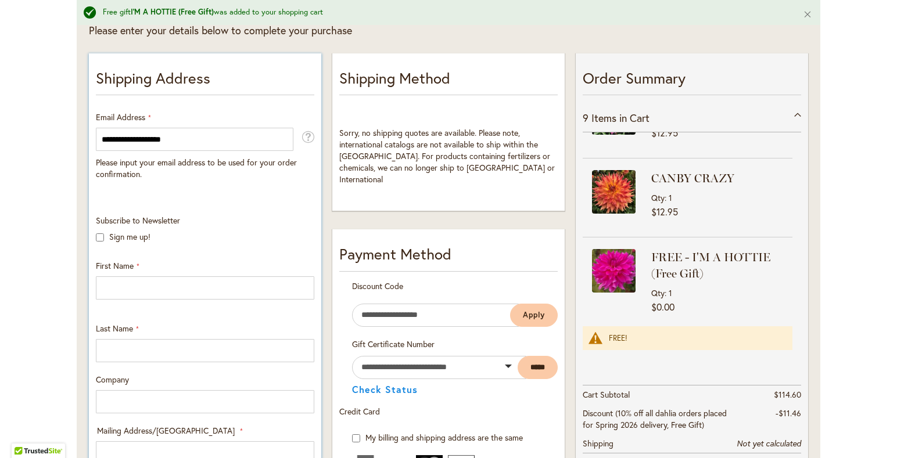
scroll to position [251, 0]
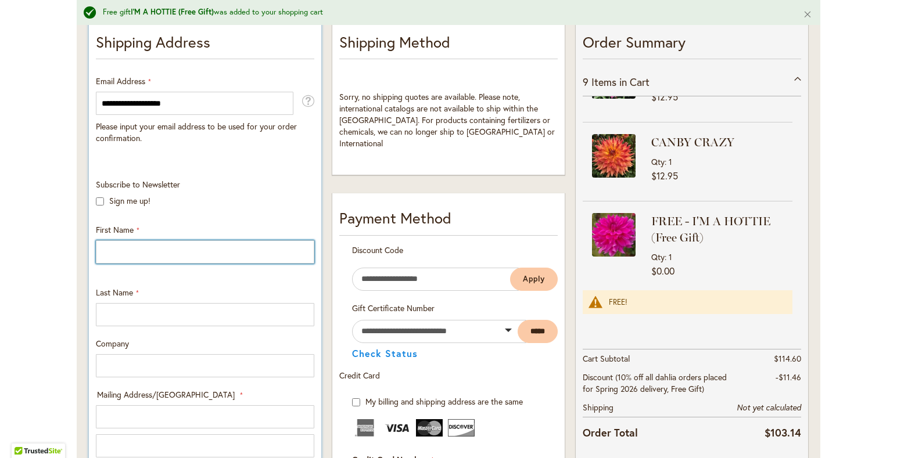
click at [139, 253] on input "First Name" at bounding box center [205, 251] width 218 height 23
type input "*****"
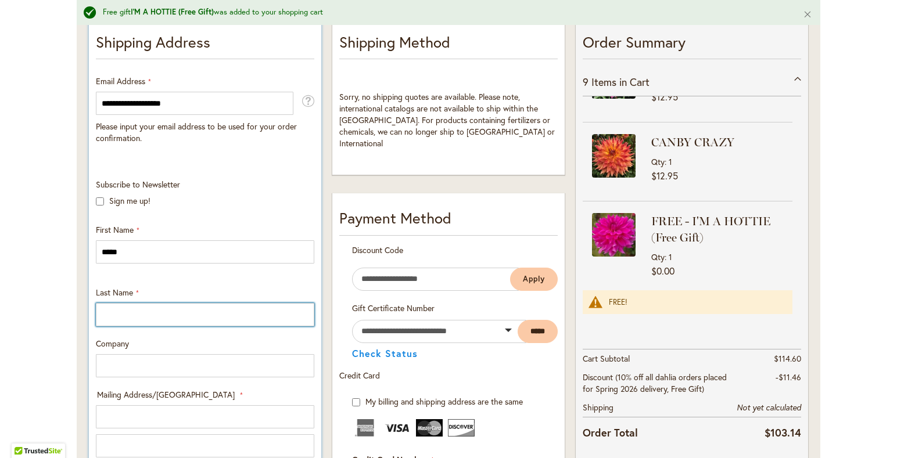
click at [225, 318] on input "Last Name" at bounding box center [205, 314] width 218 height 23
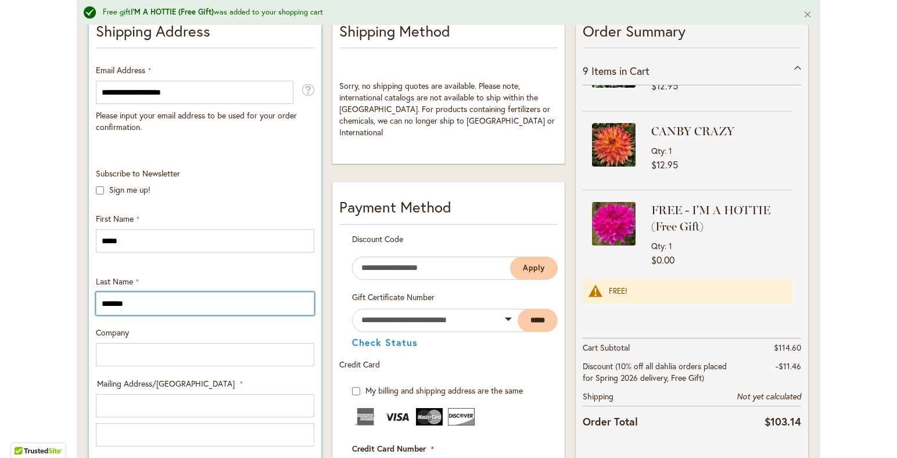
scroll to position [376, 0]
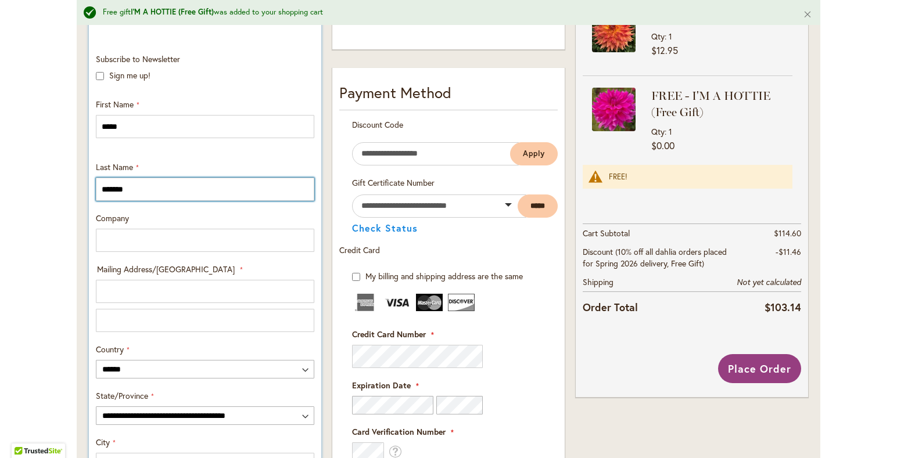
type input "*******"
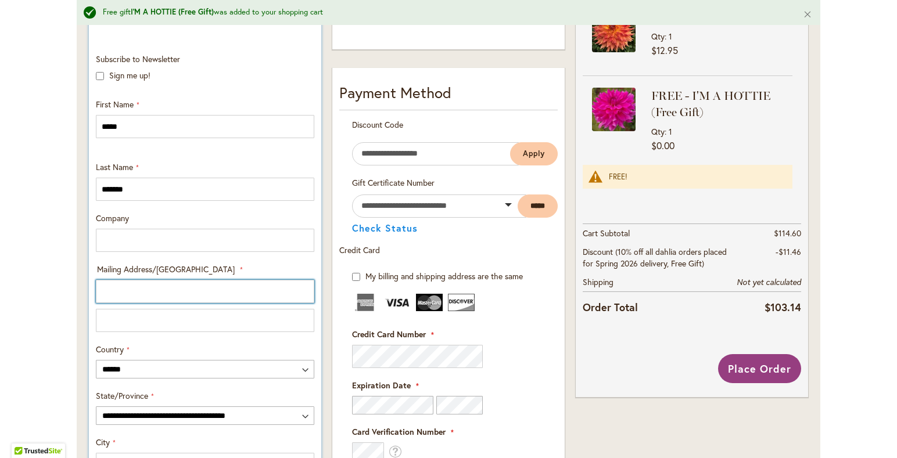
click at [125, 293] on input "Mailing Address/PO BOX: Line 1" at bounding box center [205, 291] width 218 height 23
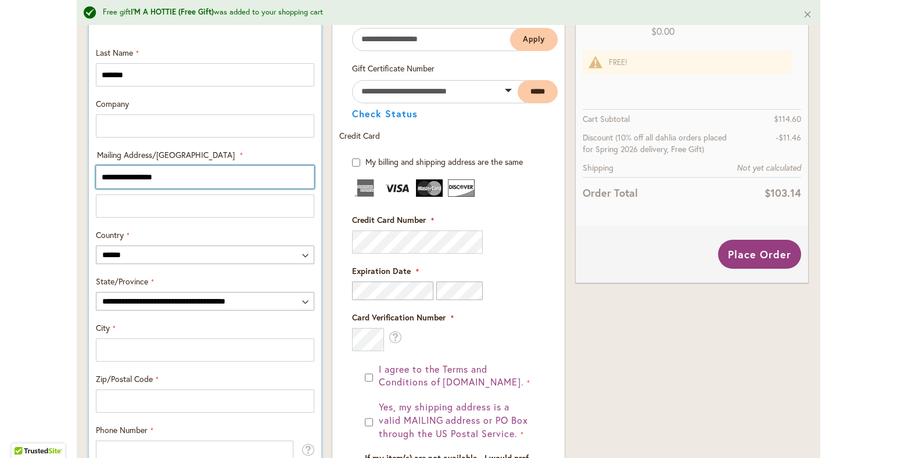
scroll to position [502, 0]
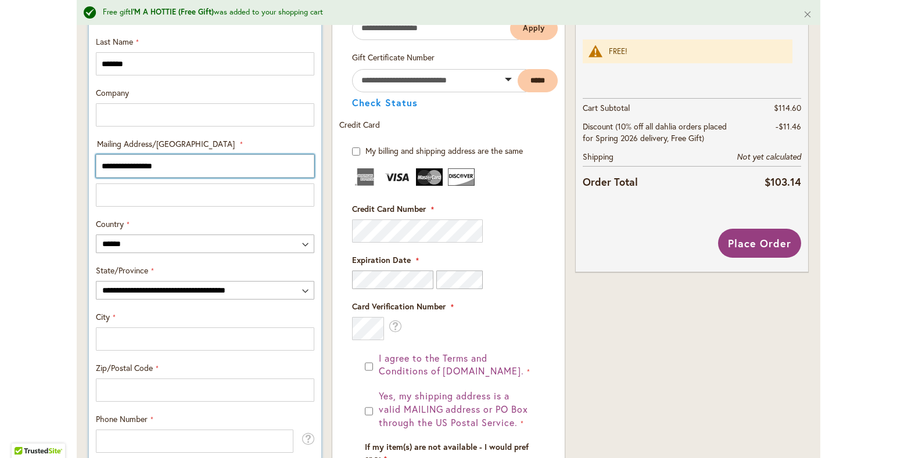
type input "**********"
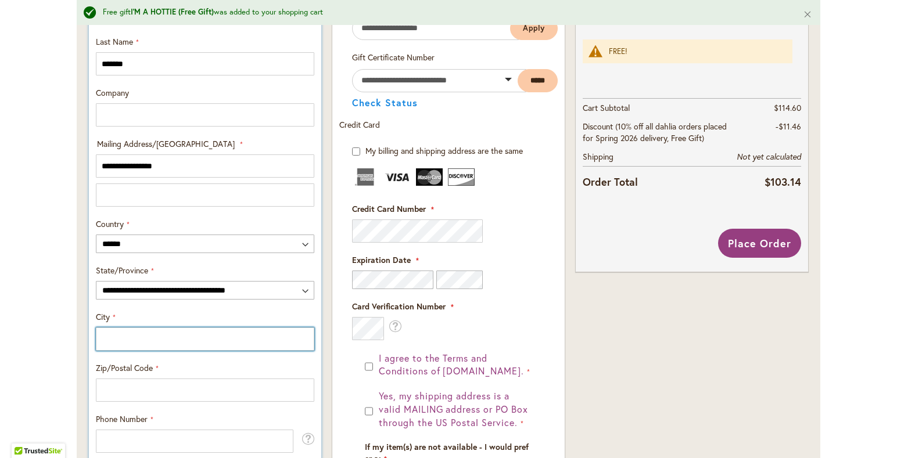
click at [131, 340] on input "City" at bounding box center [205, 339] width 218 height 23
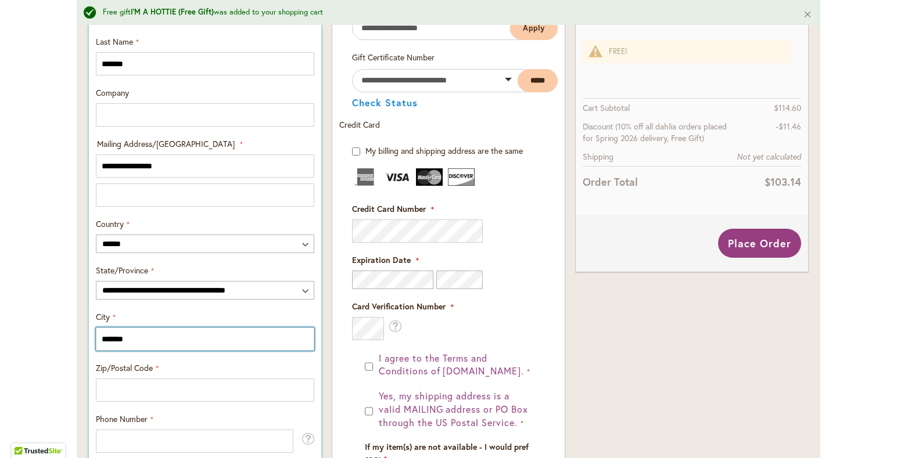
type input "*******"
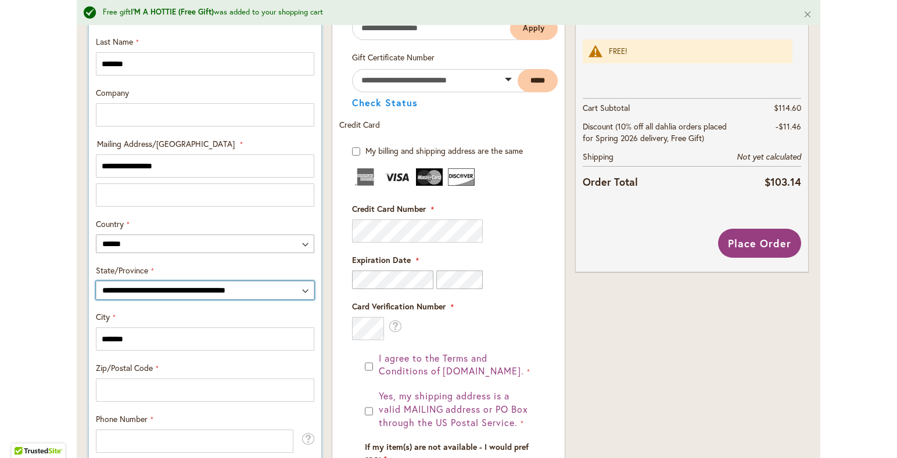
click at [96, 281] on select "**********" at bounding box center [205, 290] width 218 height 19
select select "**"
click option "*********" at bounding box center [0, 0] width 0 height 0
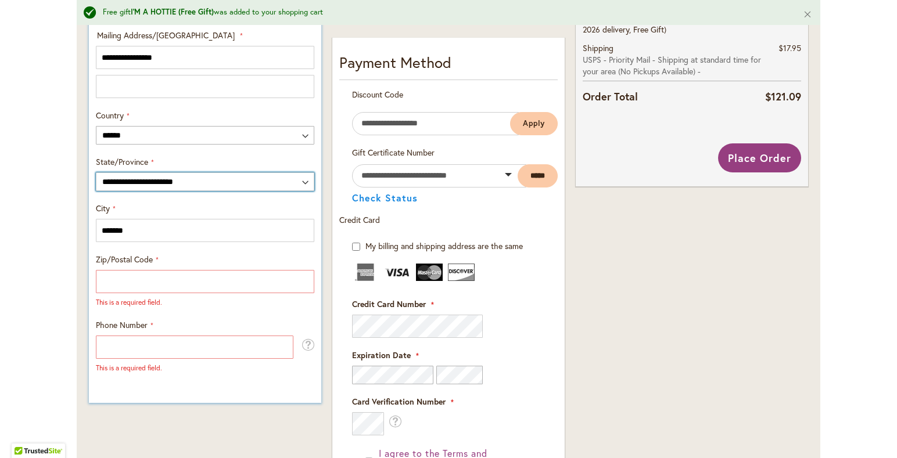
scroll to position [627, 0]
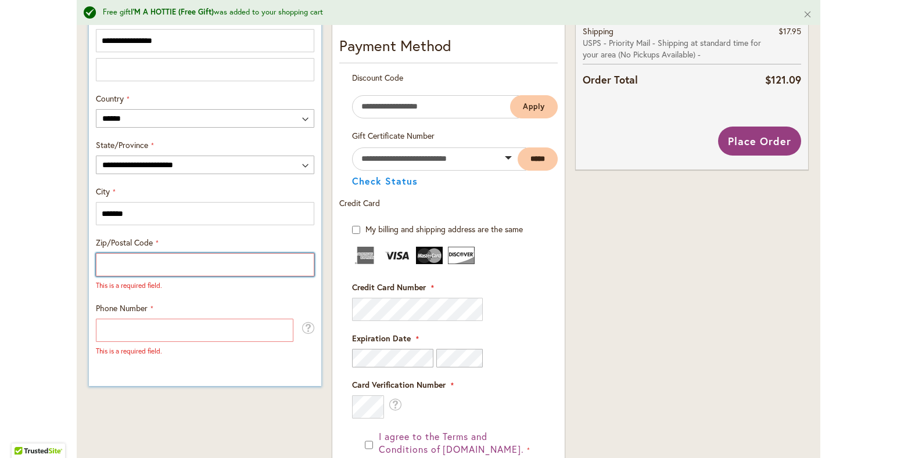
click at [120, 265] on input "Zip/Postal Code" at bounding box center [205, 264] width 218 height 23
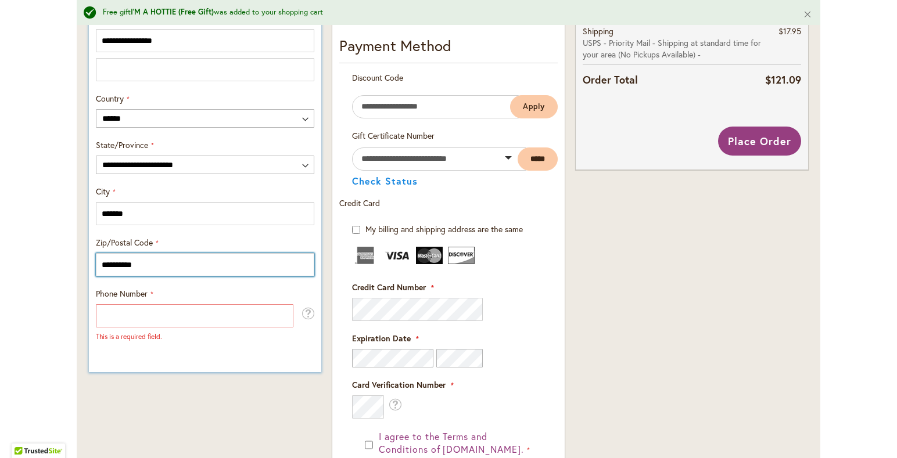
type input "**********"
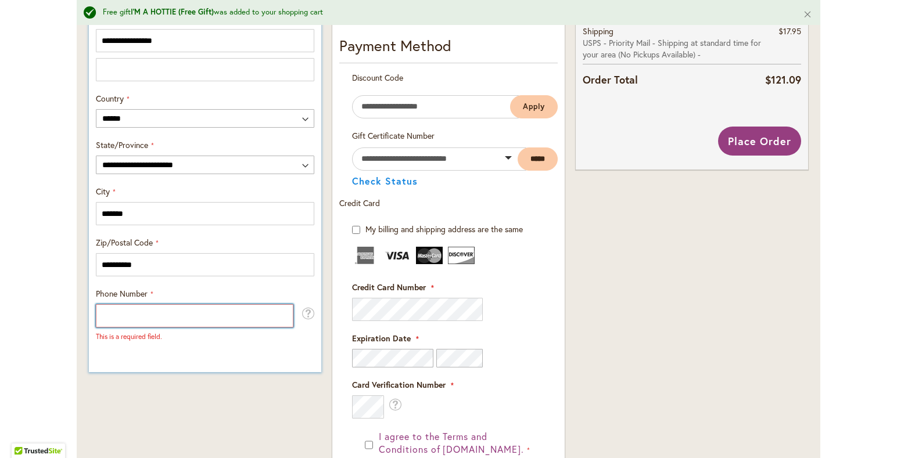
click at [121, 310] on input "Phone Number" at bounding box center [194, 315] width 197 height 23
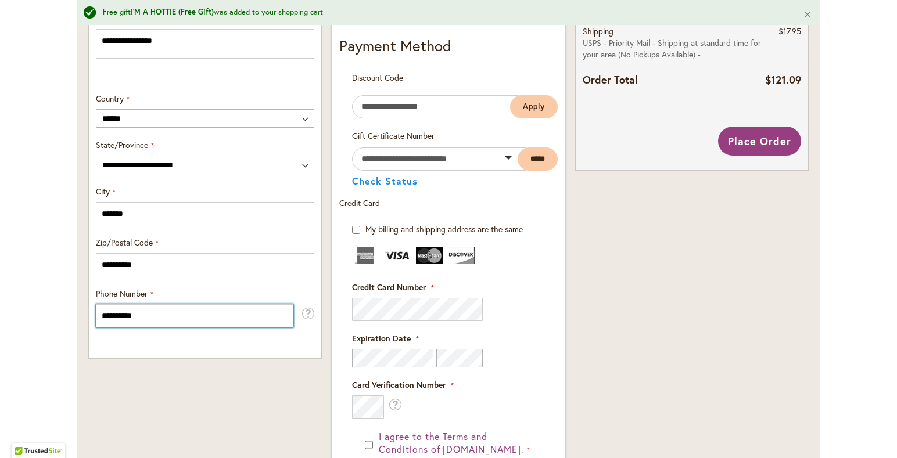
type input "**********"
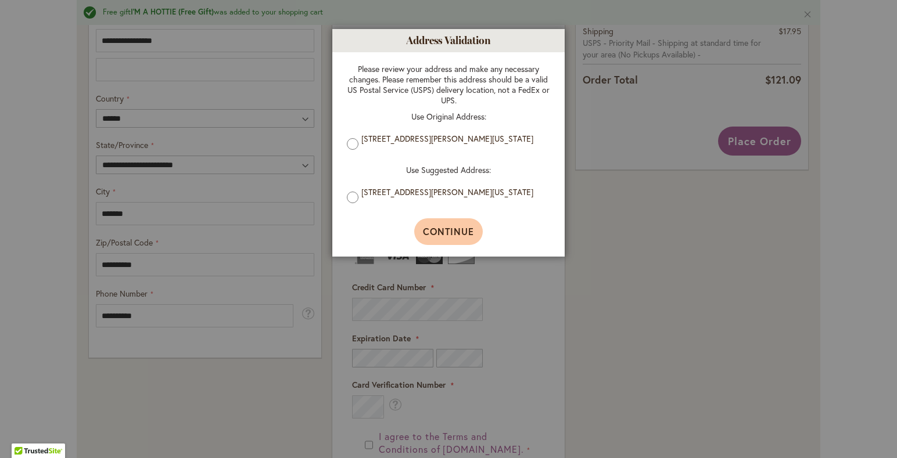
click at [458, 235] on span "Continue" at bounding box center [449, 231] width 52 height 12
type input "**********"
type input "*******"
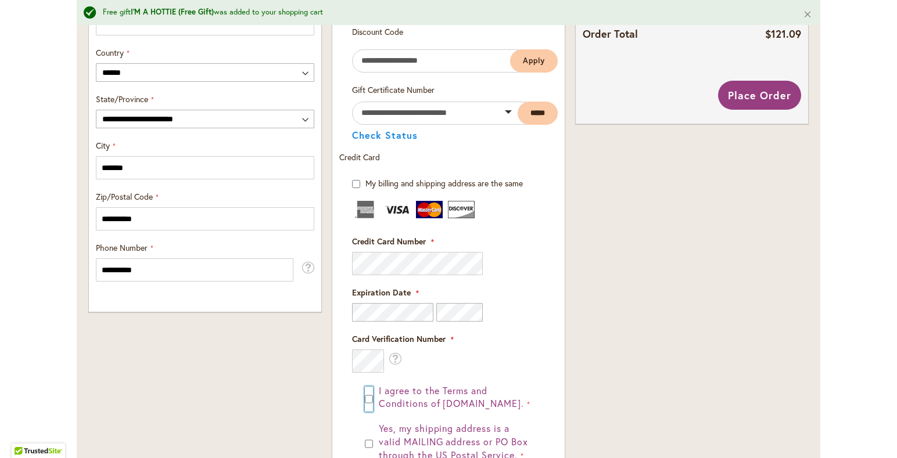
scroll to position [485, 0]
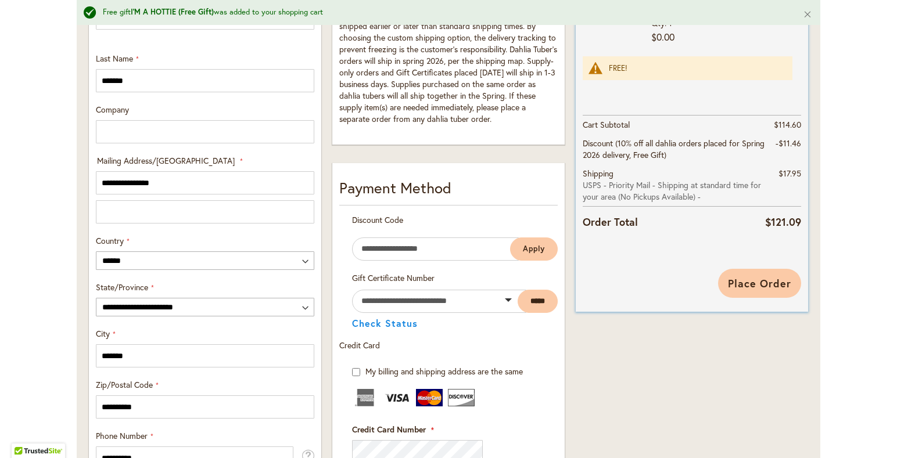
click at [759, 281] on span "Place Order" at bounding box center [759, 283] width 63 height 14
